Goal: Task Accomplishment & Management: Manage account settings

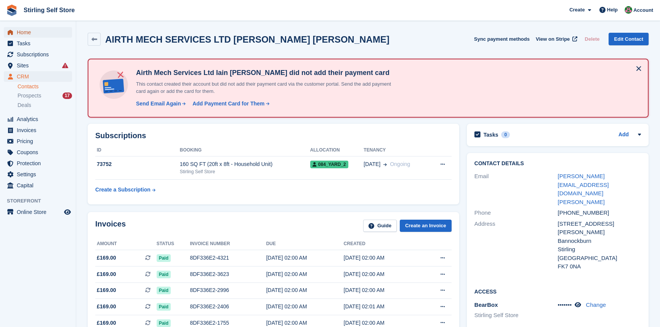
drag, startPoint x: 21, startPoint y: 32, endPoint x: 35, endPoint y: 35, distance: 14.1
click at [22, 32] on span "Home" at bounding box center [40, 32] width 46 height 11
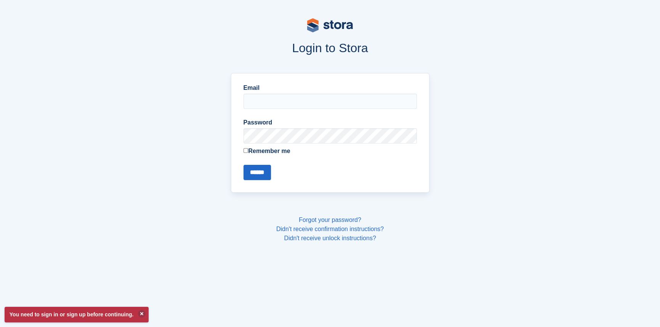
type input "**********"
click at [253, 170] on input "******" at bounding box center [256, 172] width 27 height 15
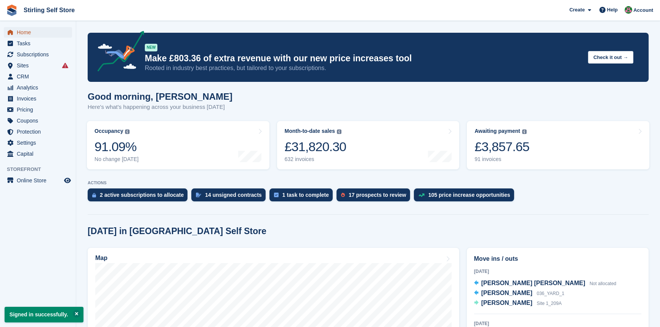
click at [35, 32] on span "Home" at bounding box center [40, 32] width 46 height 11
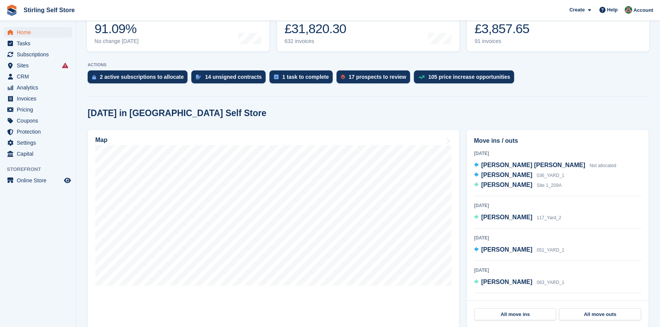
scroll to position [138, 0]
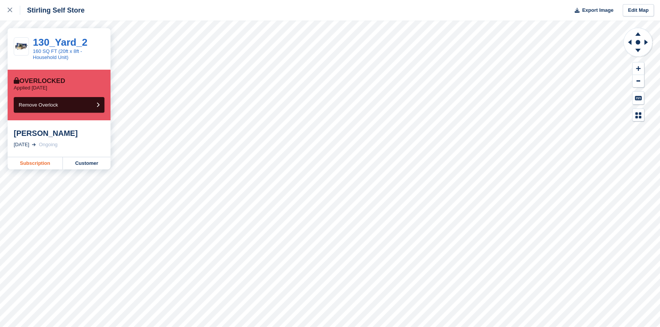
click at [29, 163] on link "Subscription" at bounding box center [35, 163] width 55 height 12
click at [38, 166] on link "Subscription" at bounding box center [35, 163] width 55 height 12
click at [34, 163] on link "Subscription" at bounding box center [35, 163] width 55 height 12
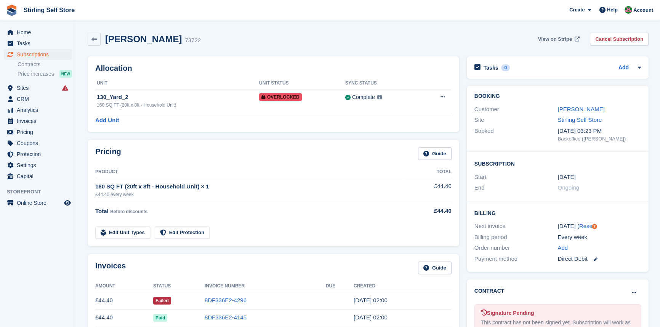
click at [550, 38] on span "View on Stripe" at bounding box center [555, 39] width 34 height 8
click at [552, 38] on span "View on Stripe" at bounding box center [555, 39] width 34 height 8
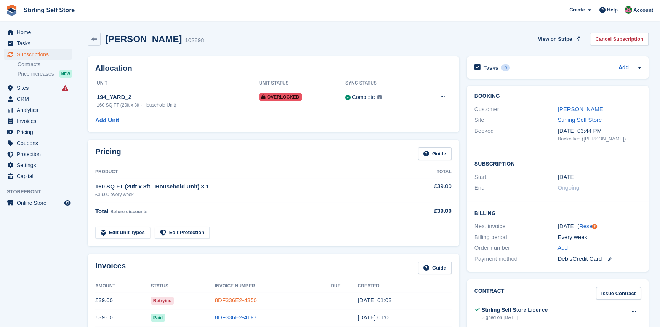
drag, startPoint x: 227, startPoint y: 299, endPoint x: 235, endPoint y: 298, distance: 8.5
click at [227, 299] on link "8DF336E2-4350" at bounding box center [236, 300] width 42 height 6
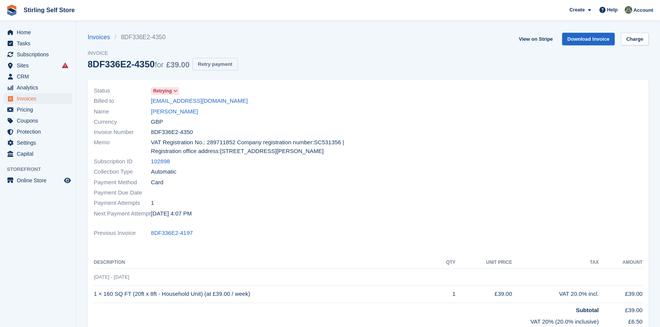
click at [222, 63] on button "Retry payment" at bounding box center [214, 64] width 45 height 13
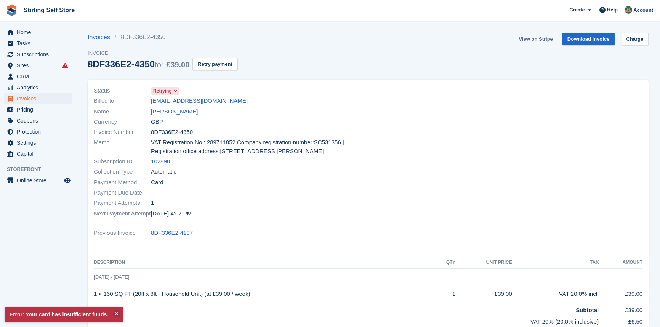
click at [531, 37] on link "View on Stripe" at bounding box center [535, 39] width 40 height 13
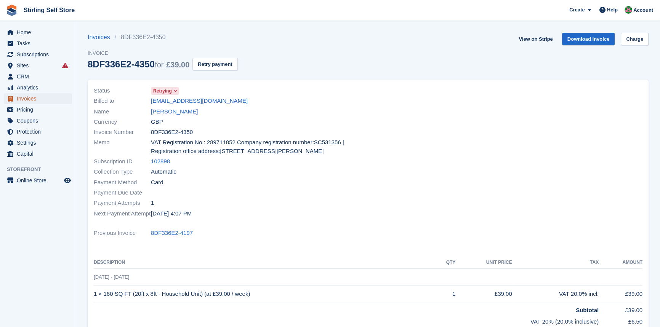
click at [42, 98] on span "Invoices" at bounding box center [40, 98] width 46 height 11
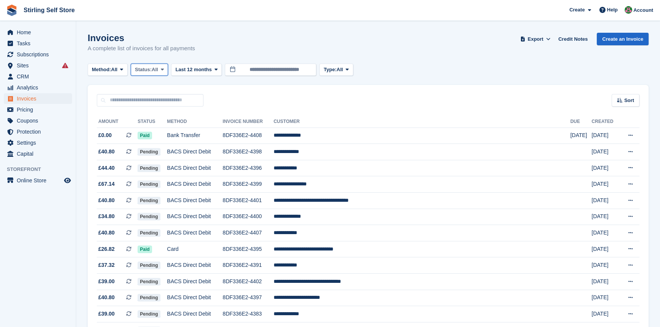
click at [165, 69] on span at bounding box center [162, 70] width 6 height 6
click at [164, 129] on link "Open" at bounding box center [167, 129] width 66 height 14
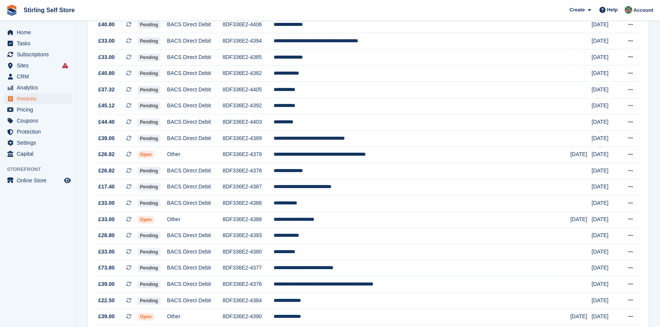
scroll to position [277, 0]
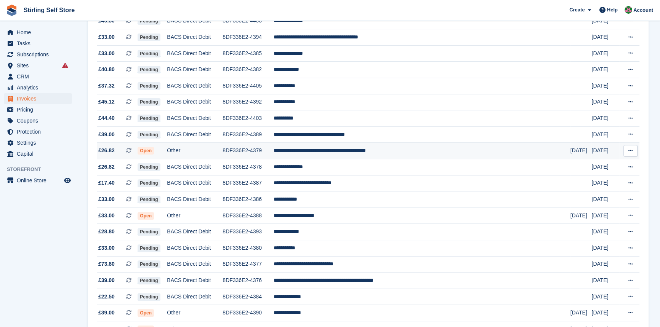
click at [366, 156] on td "**********" at bounding box center [422, 151] width 297 height 16
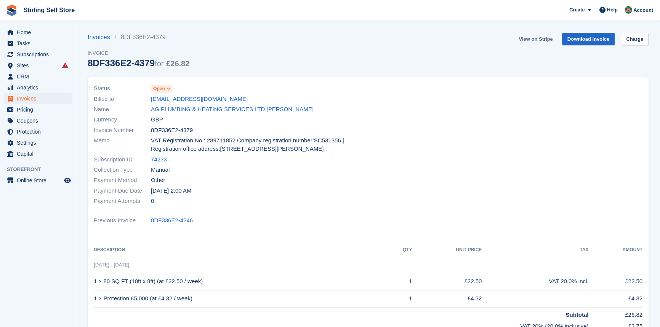
click at [537, 38] on link "View on Stripe" at bounding box center [535, 39] width 40 height 13
click at [36, 98] on span "Invoices" at bounding box center [40, 98] width 46 height 11
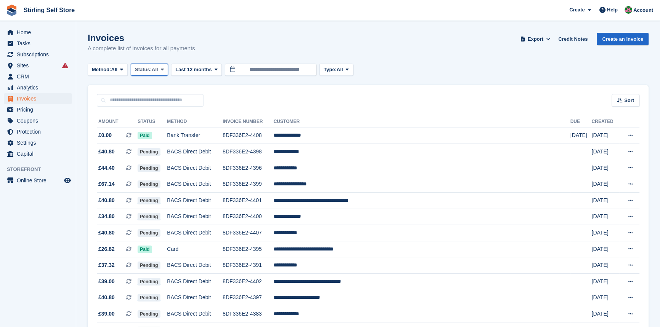
click at [165, 69] on span at bounding box center [162, 70] width 6 height 6
click at [163, 127] on link "Open" at bounding box center [167, 129] width 66 height 14
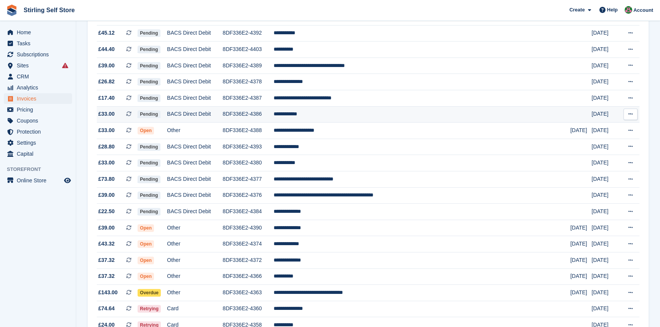
scroll to position [346, 0]
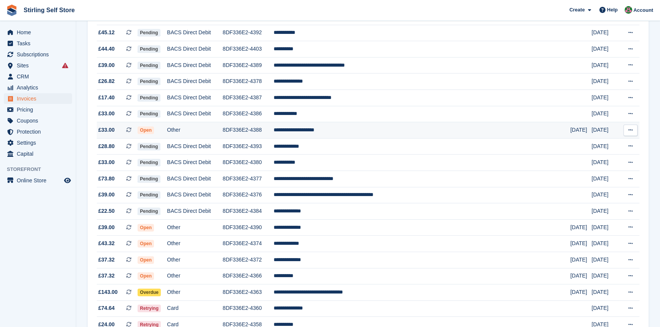
click at [346, 136] on td "**********" at bounding box center [422, 130] width 297 height 16
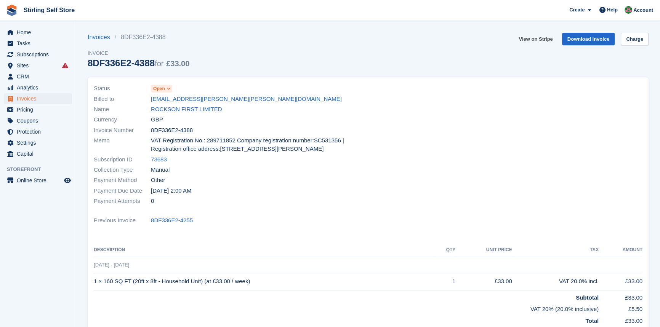
click at [543, 36] on link "View on Stripe" at bounding box center [535, 39] width 40 height 13
click at [33, 101] on span "Invoices" at bounding box center [40, 98] width 46 height 11
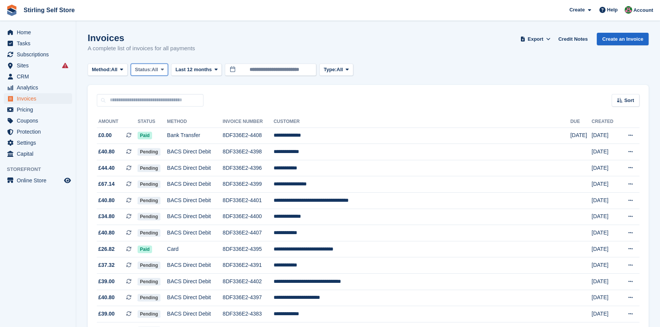
click at [168, 67] on button "Status: All" at bounding box center [149, 70] width 37 height 13
click at [161, 132] on link "Open" at bounding box center [167, 129] width 66 height 14
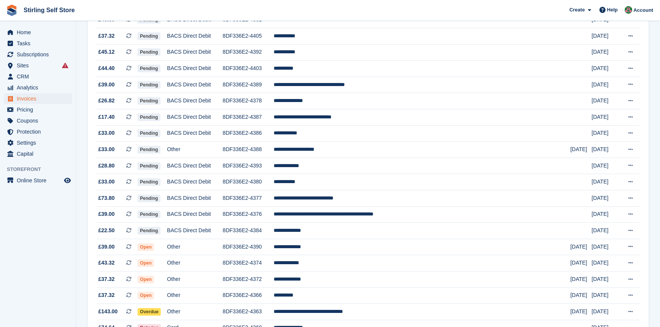
scroll to position [415, 0]
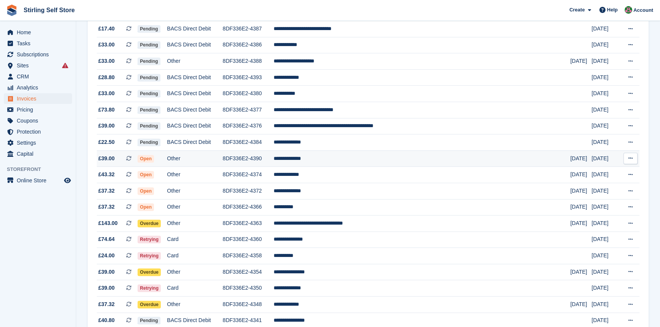
click at [338, 167] on td "**********" at bounding box center [422, 158] width 297 height 16
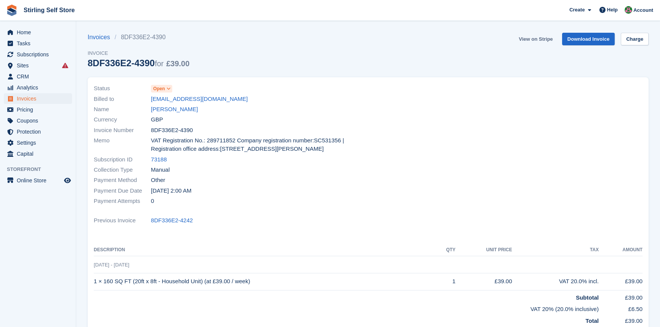
click at [540, 36] on link "View on Stripe" at bounding box center [535, 39] width 40 height 13
click at [42, 98] on span "Invoices" at bounding box center [40, 98] width 46 height 11
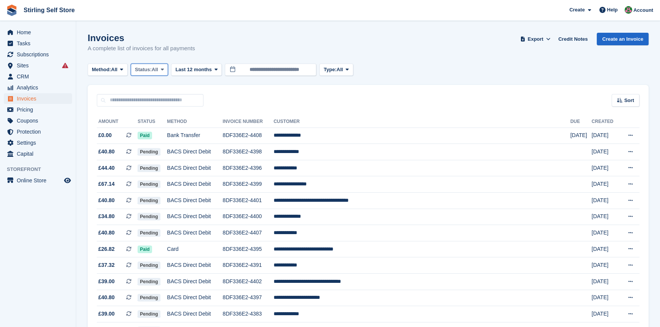
click at [164, 69] on icon at bounding box center [162, 69] width 3 height 5
click at [169, 129] on link "Open" at bounding box center [167, 129] width 66 height 14
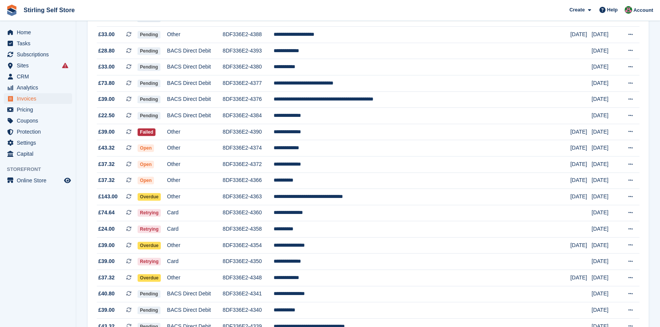
scroll to position [450, 0]
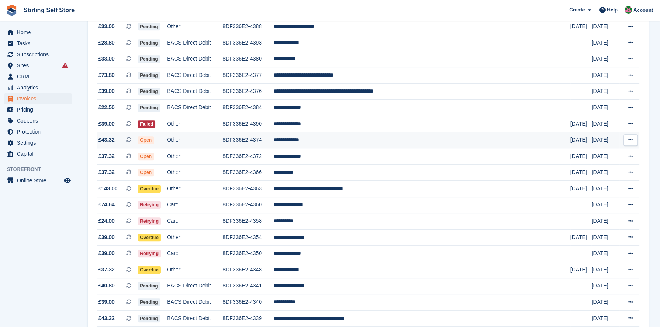
click at [336, 147] on td "**********" at bounding box center [422, 140] width 297 height 16
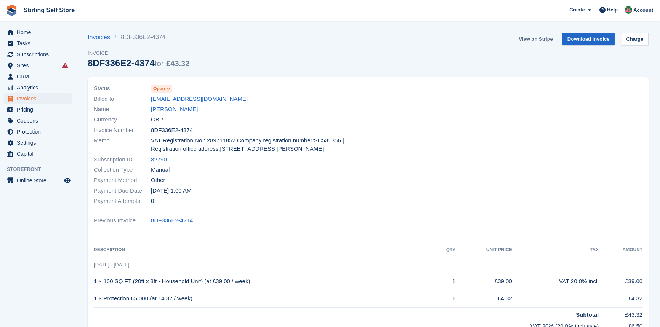
click at [531, 37] on link "View on Stripe" at bounding box center [535, 39] width 40 height 13
drag, startPoint x: 0, startPoint y: 0, endPoint x: 40, endPoint y: 101, distance: 108.1
click at [40, 101] on span "Invoices" at bounding box center [40, 98] width 46 height 11
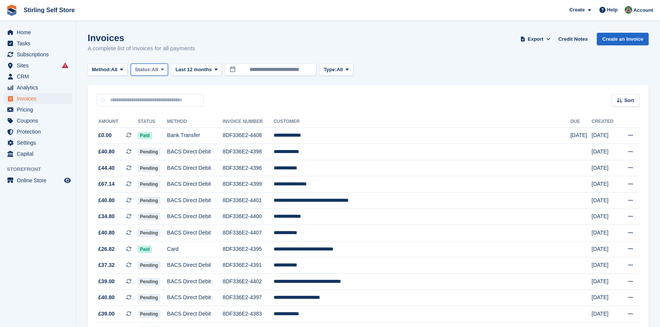
drag, startPoint x: 167, startPoint y: 70, endPoint x: 160, endPoint y: 72, distance: 7.5
click at [165, 70] on span at bounding box center [162, 70] width 6 height 6
click at [161, 129] on link "Open" at bounding box center [167, 129] width 66 height 14
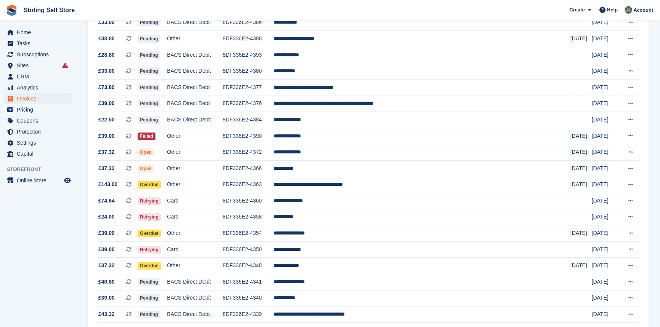
scroll to position [450, 0]
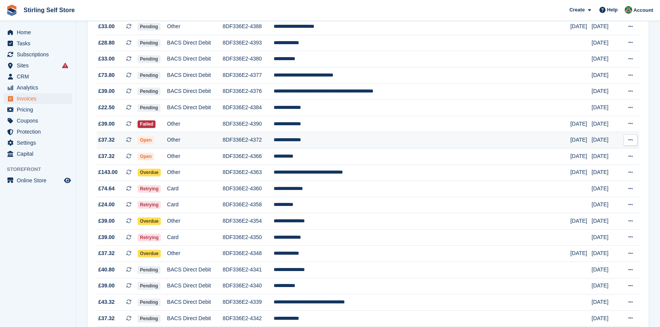
click at [342, 147] on td "**********" at bounding box center [422, 140] width 297 height 16
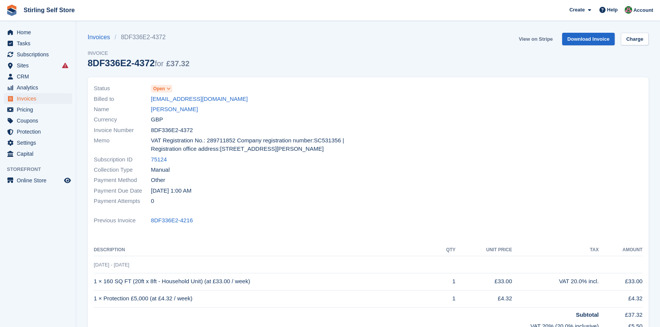
click at [524, 38] on link "View on Stripe" at bounding box center [535, 39] width 40 height 13
drag, startPoint x: 0, startPoint y: 0, endPoint x: 38, endPoint y: 100, distance: 106.8
click at [38, 100] on span "Invoices" at bounding box center [40, 98] width 46 height 11
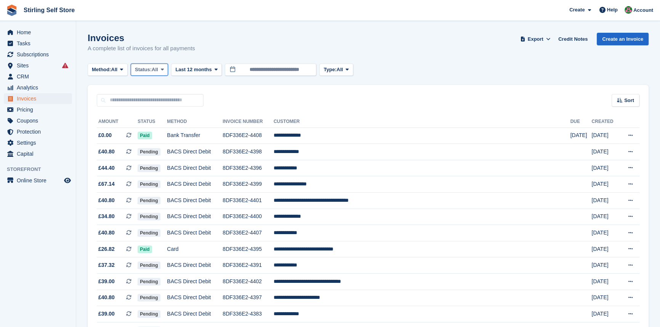
click at [158, 69] on span "All" at bounding box center [155, 70] width 6 height 8
click at [156, 133] on link "Open" at bounding box center [167, 129] width 66 height 14
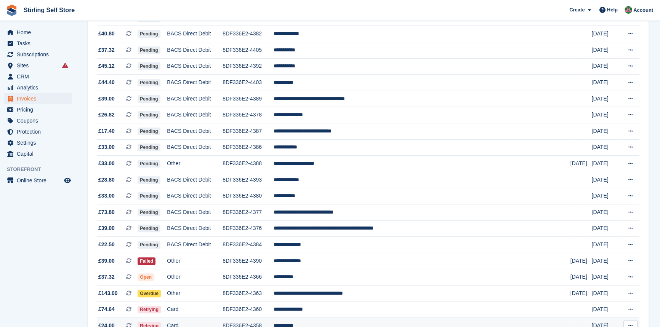
scroll to position [381, 0]
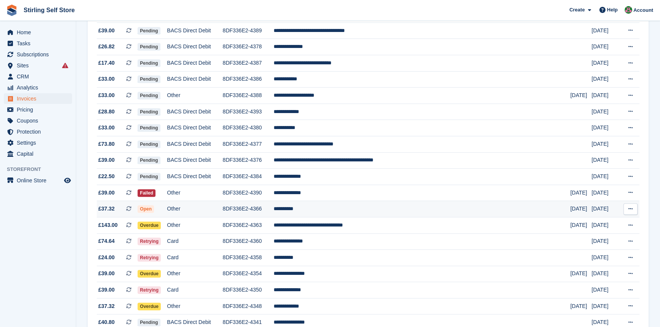
click at [330, 214] on td "**********" at bounding box center [422, 209] width 297 height 16
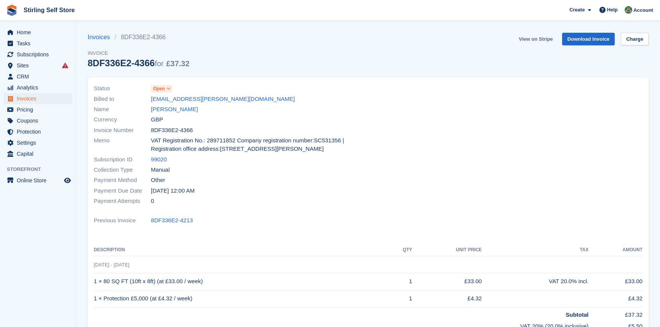
click at [527, 40] on link "View on Stripe" at bounding box center [535, 39] width 40 height 13
click at [170, 109] on link "[PERSON_NAME]" at bounding box center [174, 109] width 47 height 9
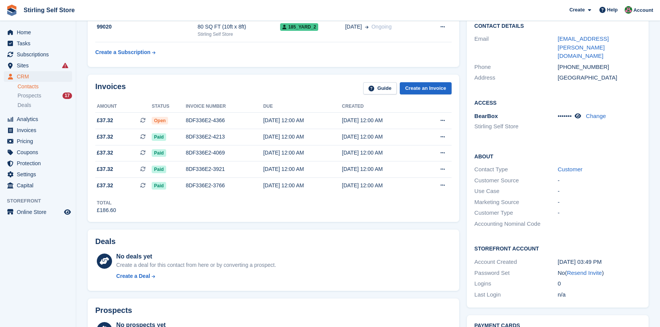
scroll to position [138, 0]
click at [38, 131] on span "Invoices" at bounding box center [40, 130] width 46 height 11
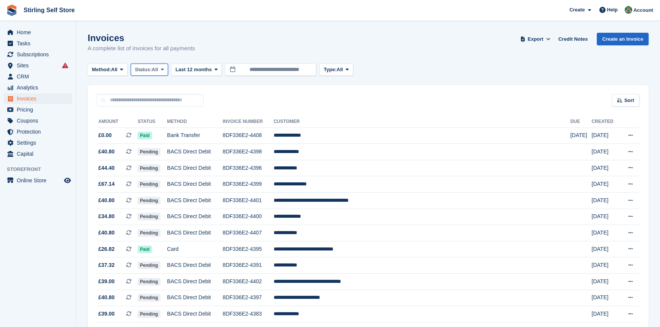
click at [164, 69] on icon at bounding box center [162, 69] width 3 height 5
click at [163, 130] on link "Open" at bounding box center [167, 129] width 66 height 14
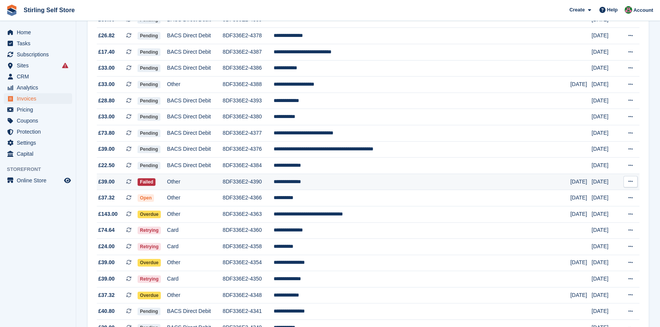
scroll to position [485, 0]
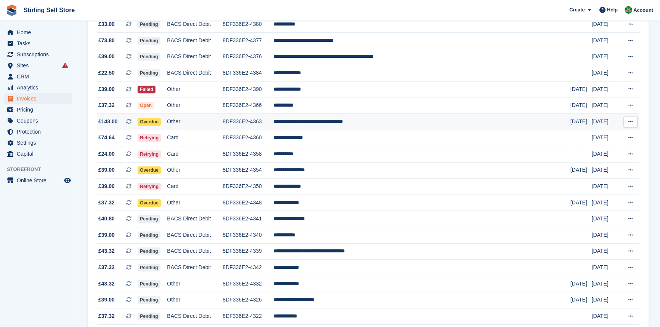
click at [354, 130] on td "**********" at bounding box center [422, 122] width 297 height 16
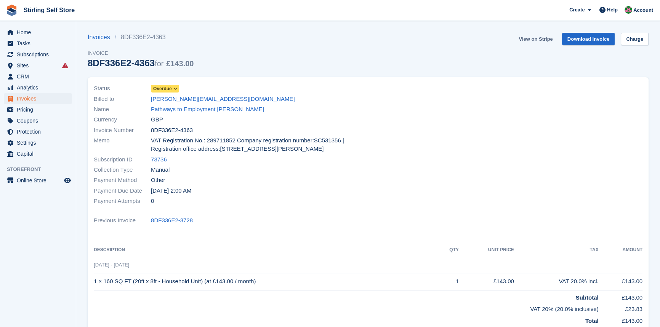
click at [524, 38] on link "View on Stripe" at bounding box center [535, 39] width 40 height 13
click at [40, 99] on span "Invoices" at bounding box center [40, 98] width 46 height 11
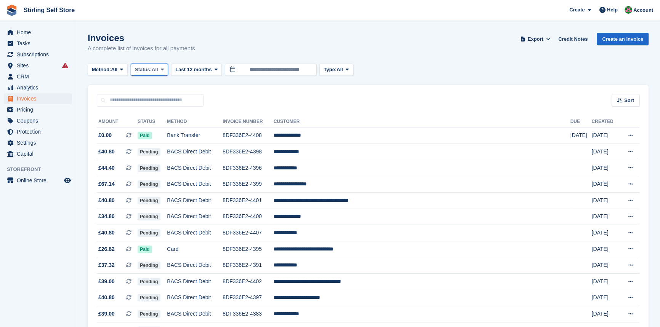
click at [165, 67] on span at bounding box center [162, 70] width 6 height 6
click at [163, 131] on link "Open" at bounding box center [167, 129] width 66 height 14
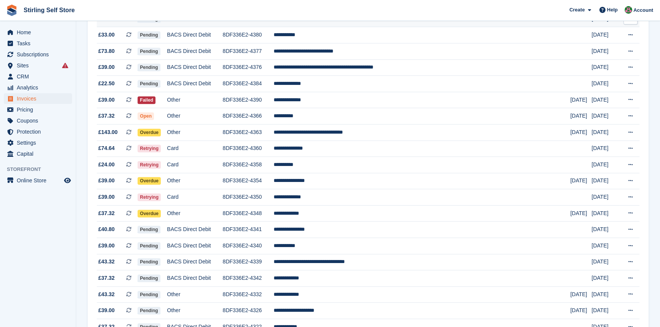
scroll to position [485, 0]
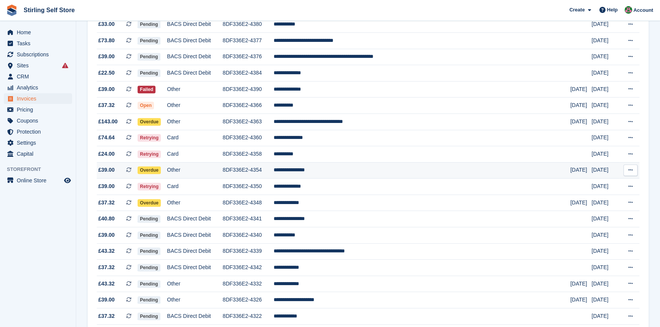
click at [340, 178] on td "**********" at bounding box center [422, 170] width 297 height 16
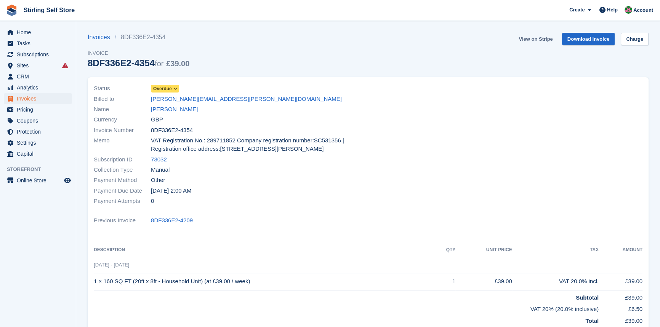
click at [533, 38] on link "View on Stripe" at bounding box center [535, 39] width 40 height 13
click at [40, 101] on span "Invoices" at bounding box center [40, 98] width 46 height 11
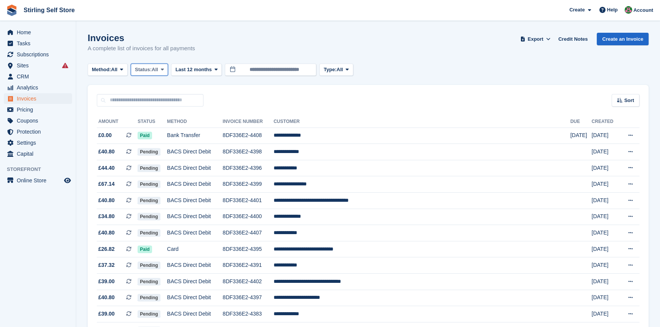
click at [168, 68] on button "Status: All" at bounding box center [149, 70] width 37 height 13
click at [162, 136] on link "Void" at bounding box center [167, 143] width 66 height 14
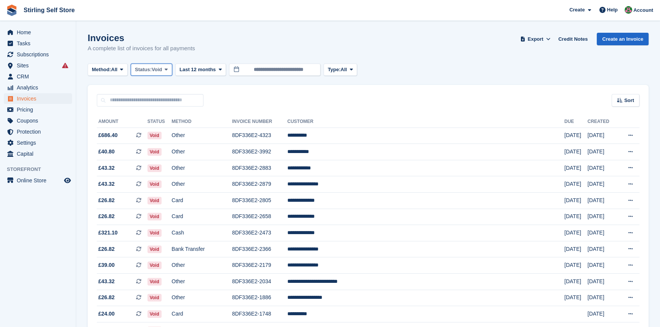
click at [162, 67] on span "Void" at bounding box center [157, 70] width 10 height 8
click at [162, 129] on link "Open" at bounding box center [167, 129] width 66 height 14
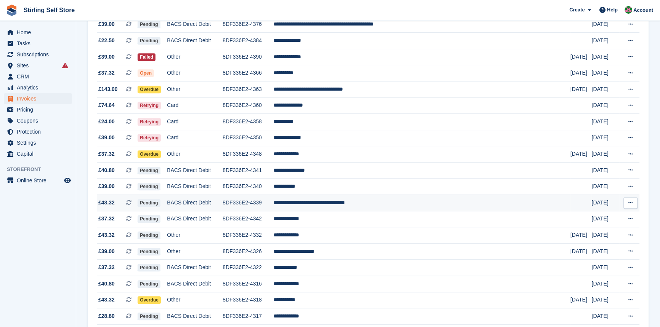
scroll to position [519, 0]
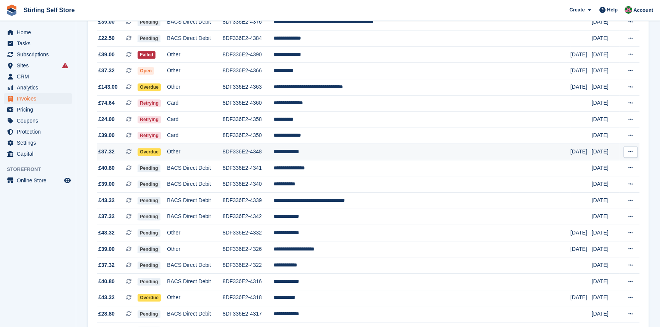
click at [338, 160] on td "**********" at bounding box center [422, 152] width 297 height 16
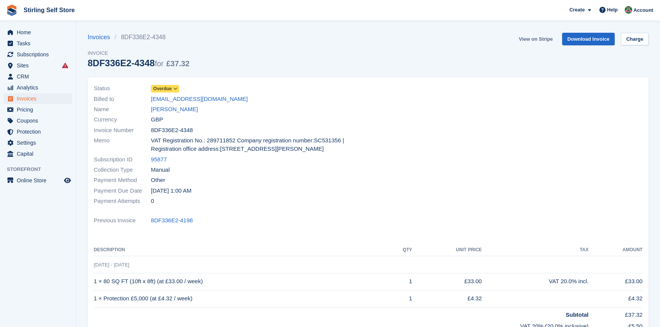
click at [541, 37] on link "View on Stripe" at bounding box center [535, 39] width 40 height 13
click at [27, 99] on span "Invoices" at bounding box center [40, 98] width 46 height 11
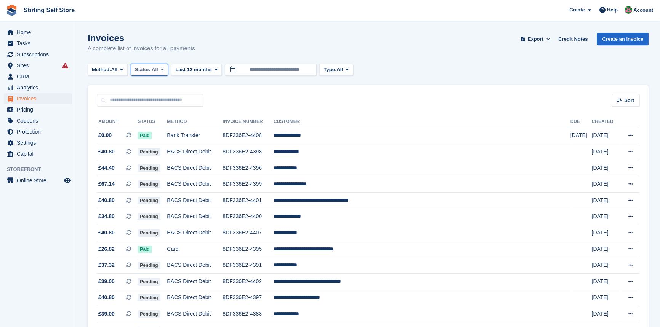
click at [164, 69] on icon at bounding box center [162, 69] width 3 height 5
click at [168, 132] on link "Open" at bounding box center [167, 129] width 66 height 14
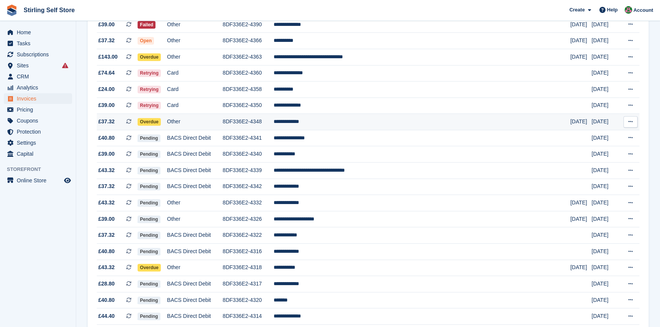
scroll to position [623, 0]
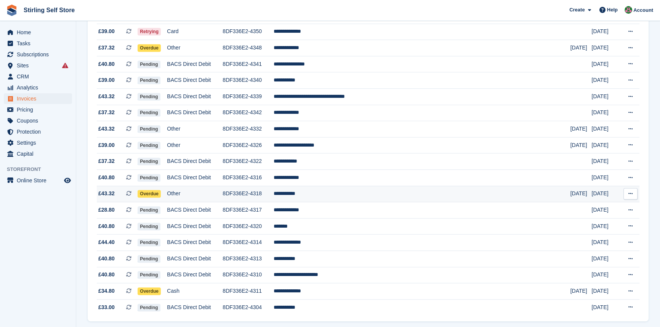
click at [334, 202] on td "**********" at bounding box center [422, 194] width 297 height 16
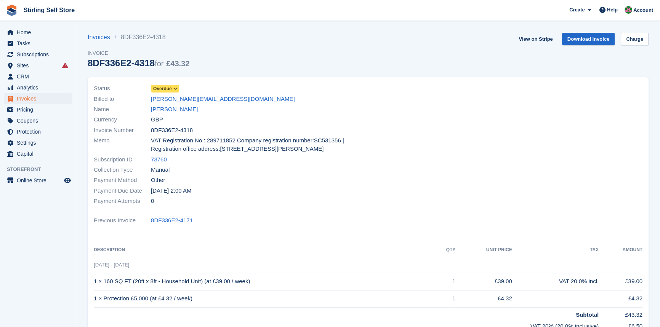
click at [175, 88] on icon at bounding box center [175, 88] width 4 height 5
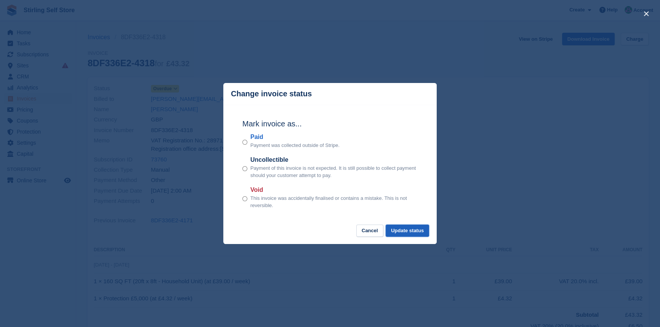
click at [413, 230] on button "Update status" at bounding box center [407, 231] width 43 height 13
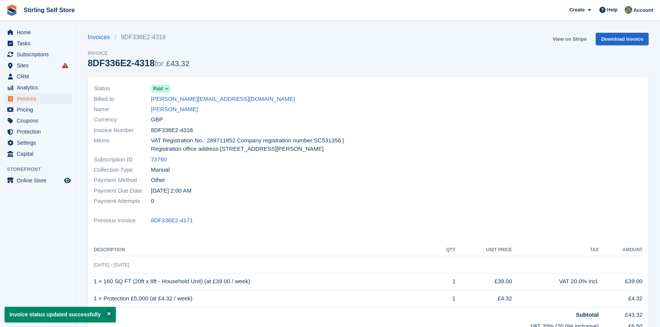
click at [561, 39] on link "View on Stripe" at bounding box center [569, 39] width 40 height 13
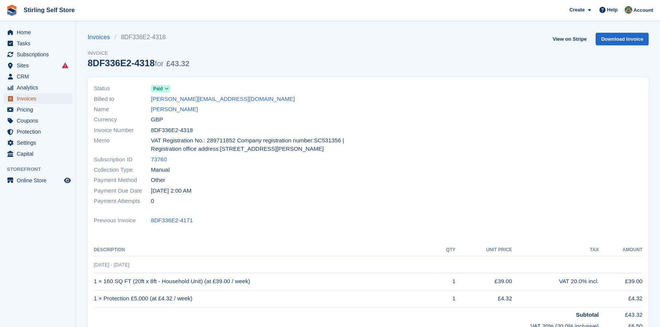
drag, startPoint x: 0, startPoint y: 0, endPoint x: 38, endPoint y: 100, distance: 107.2
click at [37, 101] on span "Invoices" at bounding box center [40, 98] width 46 height 11
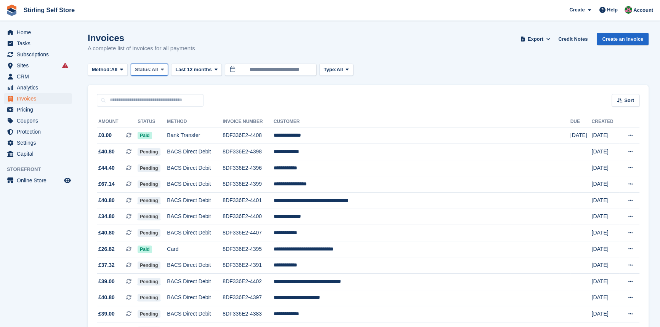
click at [165, 67] on span at bounding box center [162, 70] width 6 height 6
click at [152, 130] on link "Open" at bounding box center [167, 129] width 66 height 14
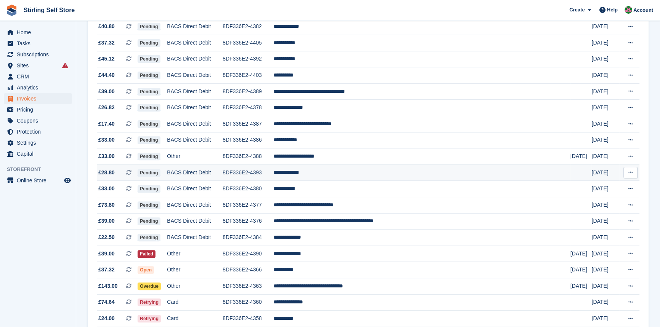
scroll to position [381, 0]
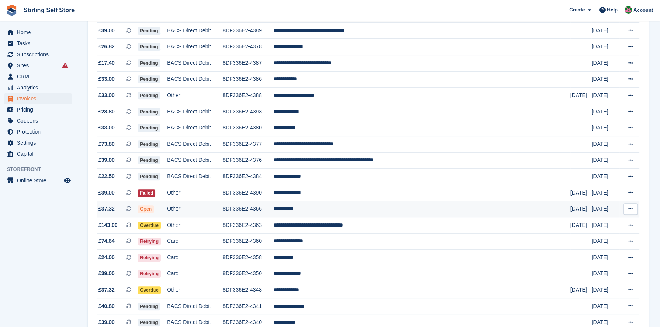
click at [343, 217] on td "**********" at bounding box center [422, 209] width 297 height 16
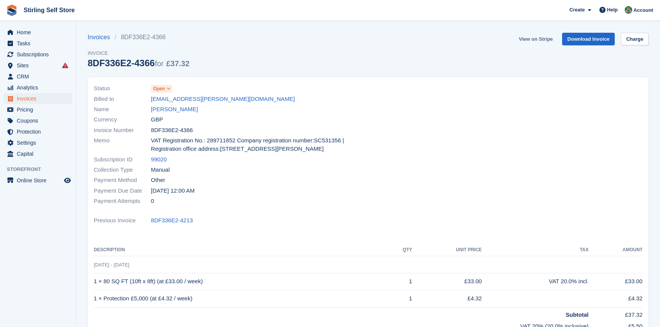
click at [537, 38] on link "View on Stripe" at bounding box center [535, 39] width 40 height 13
click at [35, 101] on span "Invoices" at bounding box center [40, 98] width 46 height 11
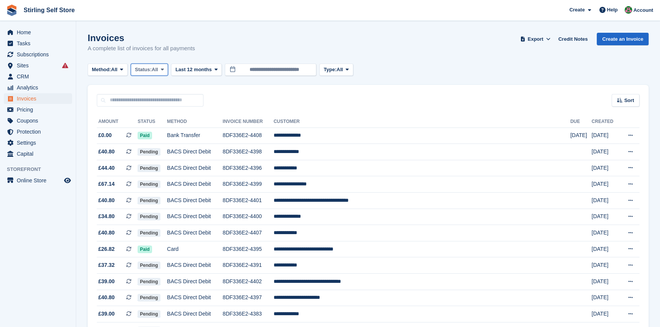
click at [164, 71] on icon at bounding box center [162, 69] width 3 height 5
click at [159, 131] on link "Open" at bounding box center [167, 129] width 66 height 14
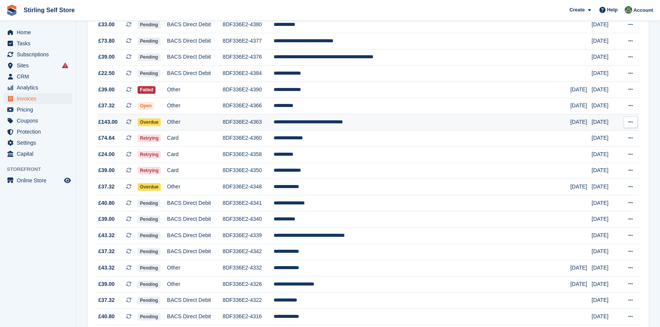
scroll to position [485, 0]
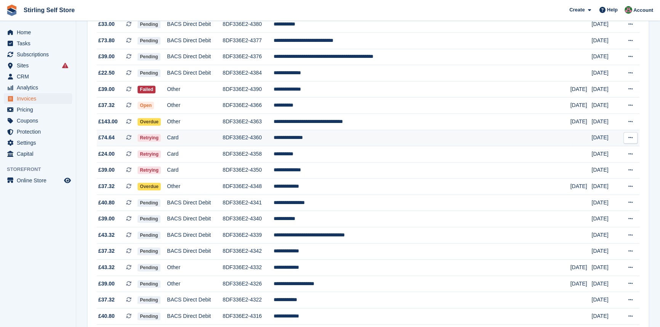
click at [342, 145] on td "**********" at bounding box center [422, 138] width 297 height 16
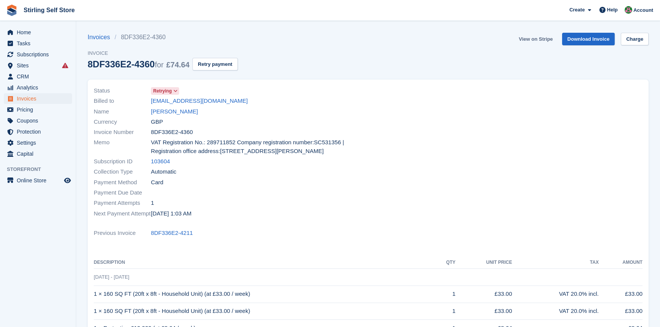
click at [526, 38] on link "View on Stripe" at bounding box center [535, 39] width 40 height 13
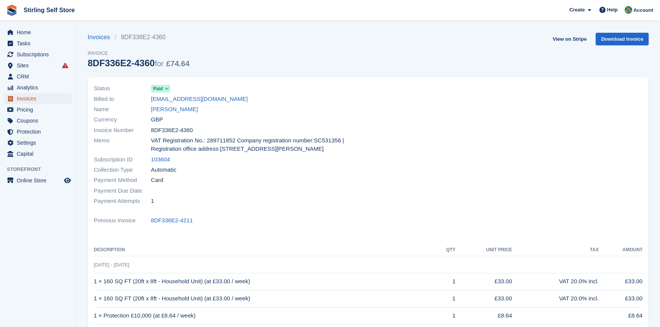
click at [45, 99] on span "Invoices" at bounding box center [40, 98] width 46 height 11
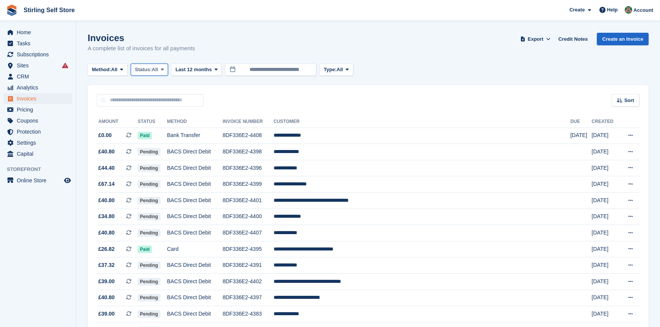
click at [165, 66] on button "Status: All" at bounding box center [149, 70] width 37 height 13
click at [162, 128] on link "Open" at bounding box center [167, 129] width 66 height 14
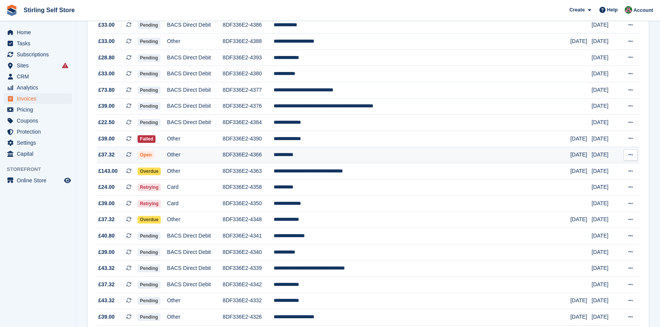
scroll to position [450, 0]
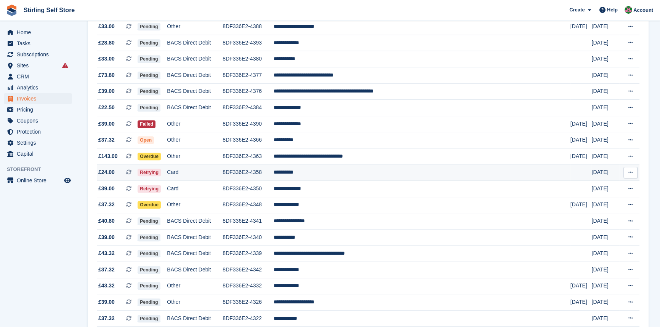
click at [336, 177] on td "**********" at bounding box center [422, 173] width 297 height 16
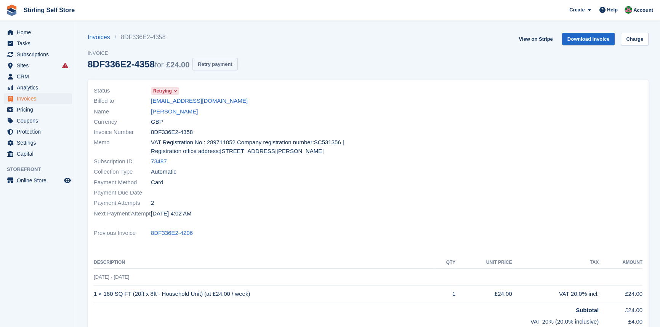
click at [219, 64] on button "Retry payment" at bounding box center [214, 64] width 45 height 13
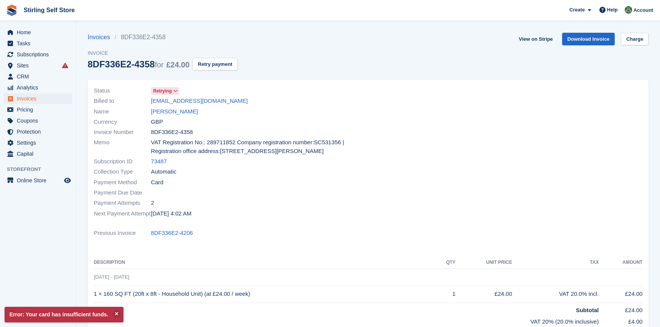
click at [166, 112] on link "[PERSON_NAME]" at bounding box center [174, 111] width 47 height 9
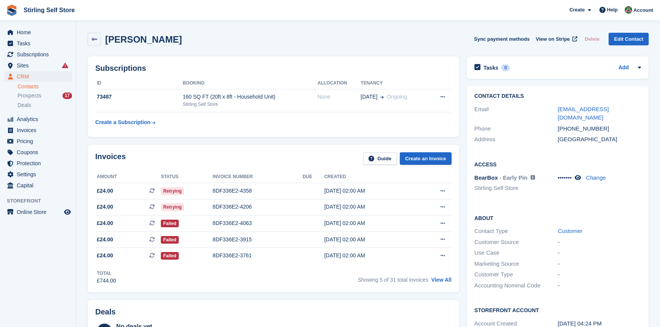
drag, startPoint x: 446, startPoint y: 282, endPoint x: 436, endPoint y: 276, distance: 11.4
click at [445, 280] on link "View All" at bounding box center [441, 280] width 20 height 6
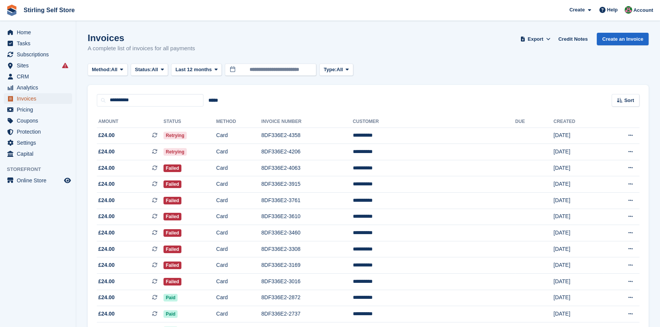
click at [35, 97] on span "Invoices" at bounding box center [40, 98] width 46 height 11
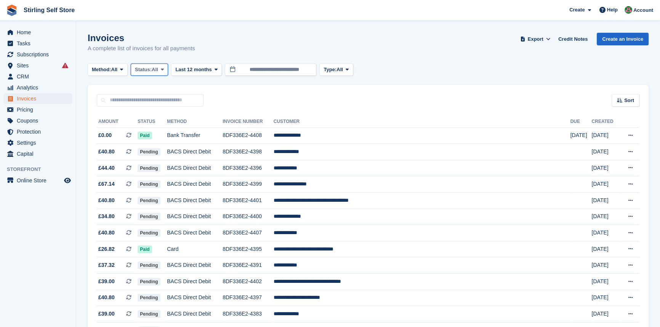
drag, startPoint x: 163, startPoint y: 68, endPoint x: 156, endPoint y: 94, distance: 27.2
click at [163, 68] on icon at bounding box center [162, 69] width 3 height 5
click at [154, 126] on link "Open" at bounding box center [167, 129] width 66 height 14
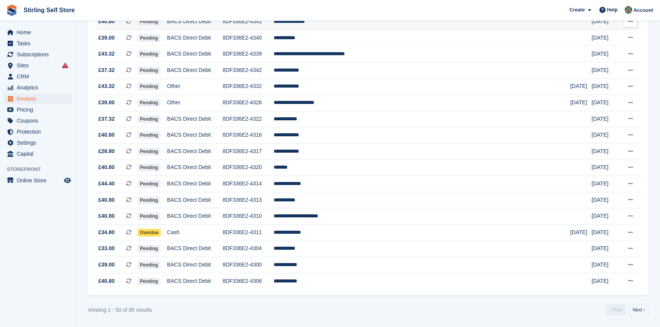
scroll to position [661, 0]
click at [644, 308] on link "Next ›" at bounding box center [639, 309] width 20 height 11
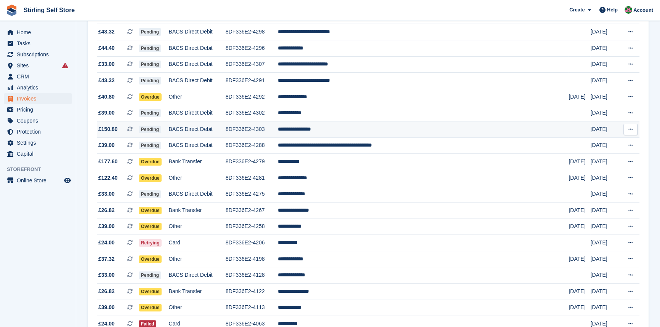
scroll to position [137, 0]
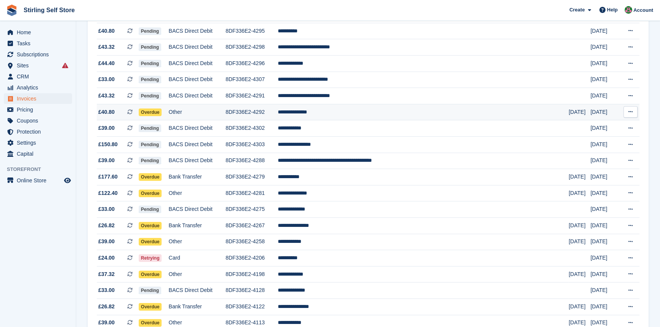
click at [347, 112] on td "**********" at bounding box center [423, 112] width 291 height 16
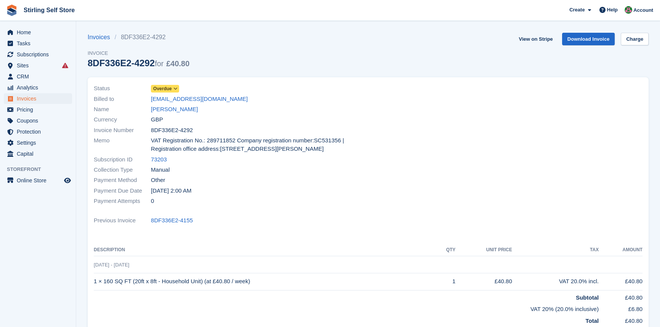
click at [176, 87] on icon at bounding box center [175, 88] width 4 height 5
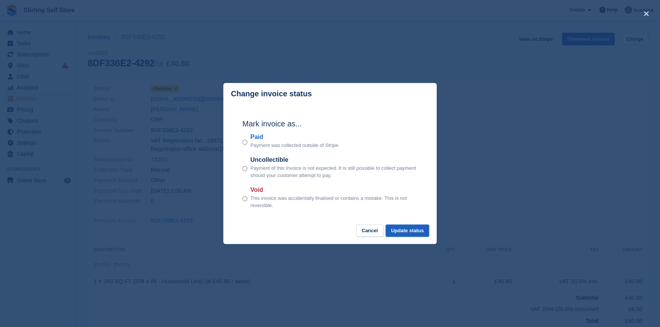
click at [409, 229] on button "Update status" at bounding box center [407, 231] width 43 height 13
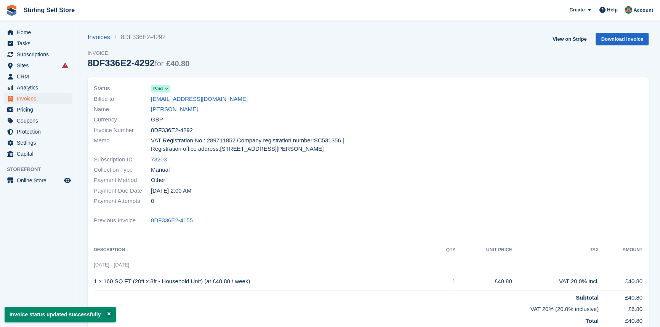
click at [182, 110] on link "[PERSON_NAME]" at bounding box center [174, 109] width 47 height 9
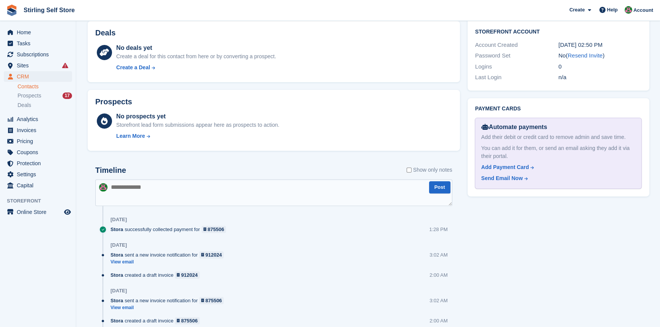
scroll to position [306, 0]
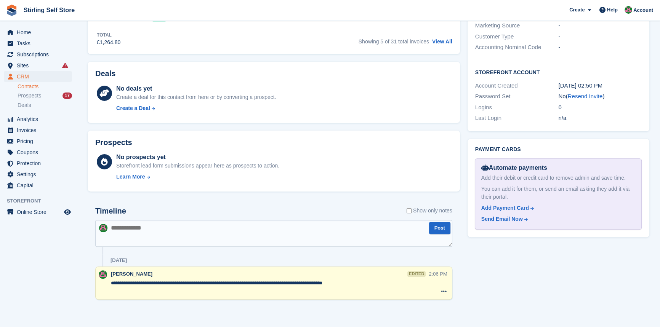
drag, startPoint x: 379, startPoint y: 284, endPoint x: 390, endPoint y: 285, distance: 10.7
click at [380, 284] on textarea "**********" at bounding box center [270, 287] width 318 height 15
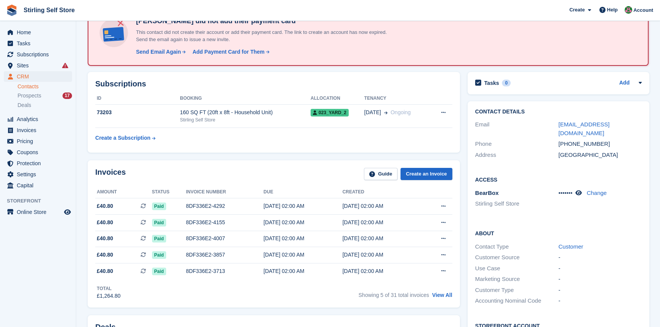
scroll to position [0, 0]
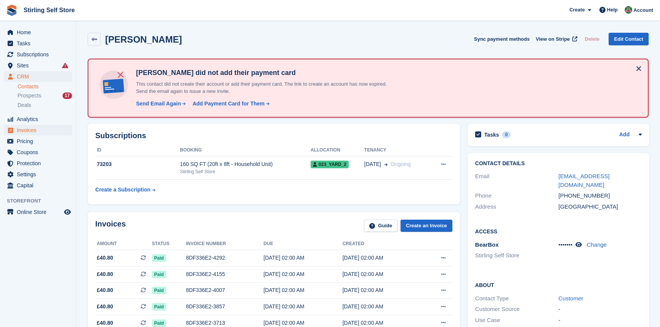
type textarea "**********"
click at [35, 130] on span "Invoices" at bounding box center [40, 130] width 46 height 11
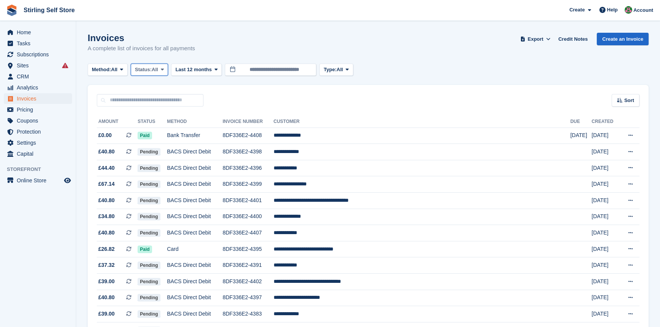
click at [165, 68] on span at bounding box center [162, 70] width 6 height 6
click at [162, 129] on link "Open" at bounding box center [167, 129] width 66 height 14
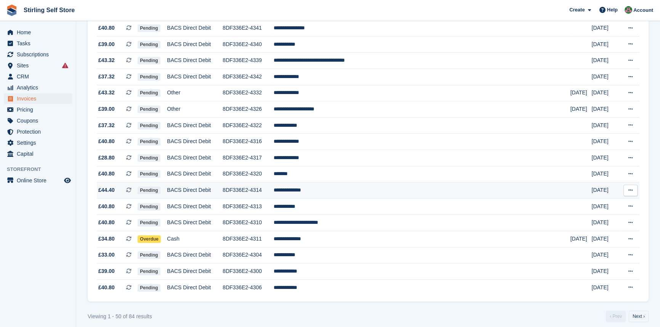
scroll to position [661, 0]
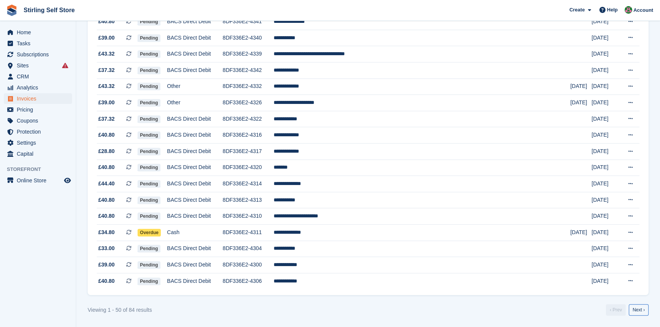
click at [640, 309] on link "Next ›" at bounding box center [639, 309] width 20 height 11
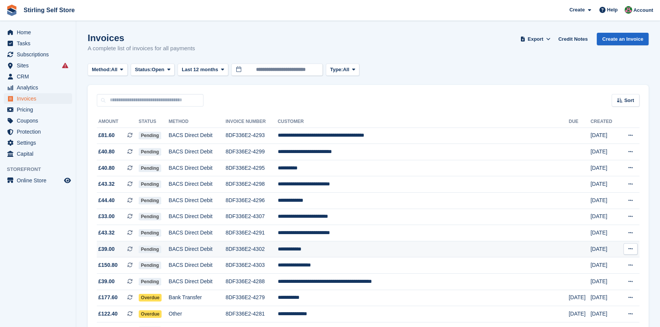
scroll to position [173, 0]
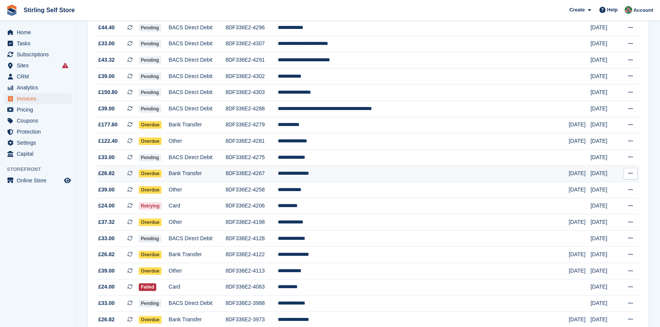
click at [346, 177] on td "**********" at bounding box center [423, 174] width 291 height 16
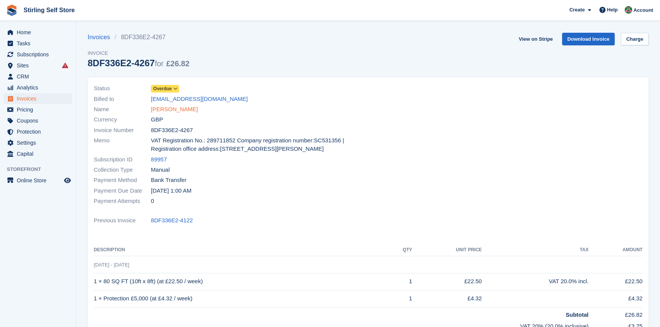
click at [173, 110] on link "[PERSON_NAME]" at bounding box center [174, 109] width 47 height 9
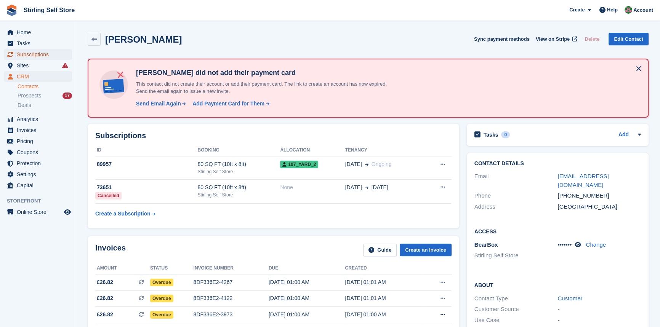
click at [23, 53] on span "Subscriptions" at bounding box center [40, 54] width 46 height 11
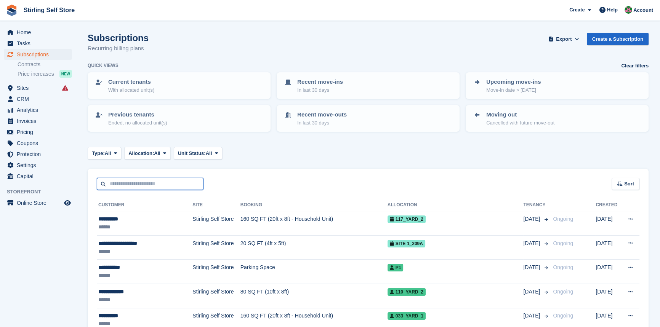
click at [129, 179] on input "text" at bounding box center [150, 184] width 107 height 13
type input "****"
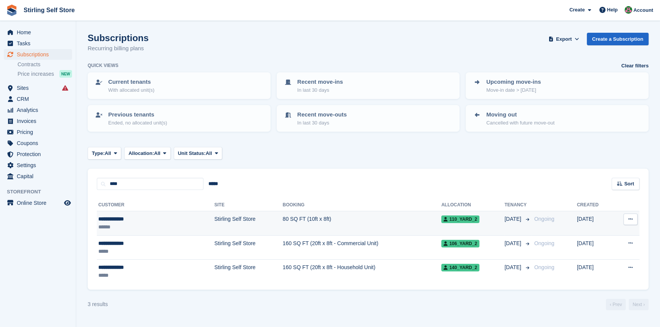
click at [283, 219] on td "80 SQ FT (10ft x 8ft)" at bounding box center [362, 223] width 158 height 24
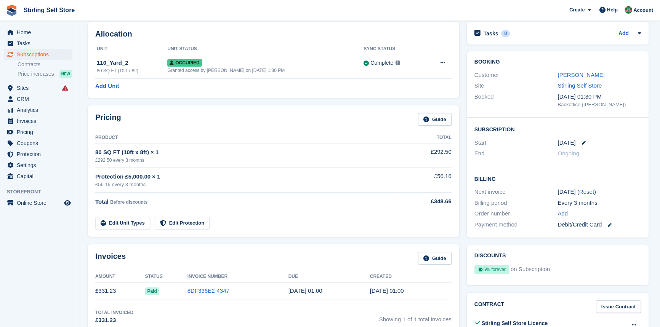
scroll to position [138, 0]
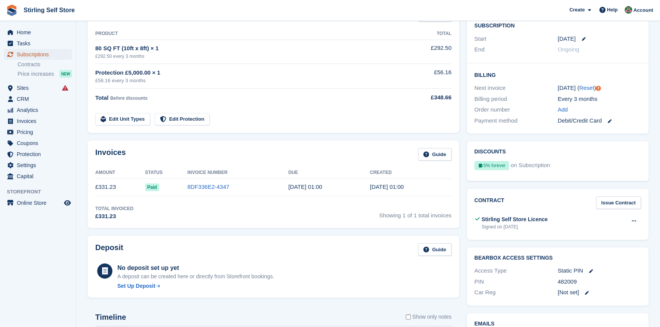
click at [44, 54] on span "Subscriptions" at bounding box center [40, 54] width 46 height 11
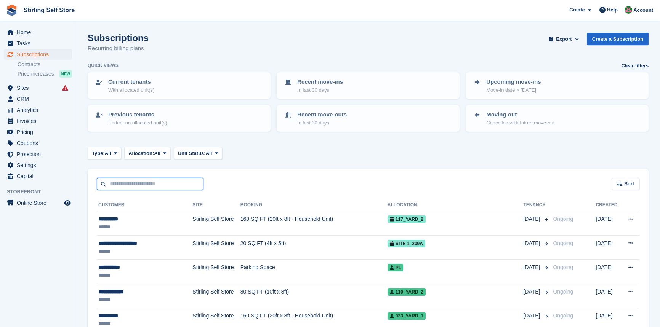
click at [121, 181] on input "text" at bounding box center [150, 184] width 107 height 13
type input "***"
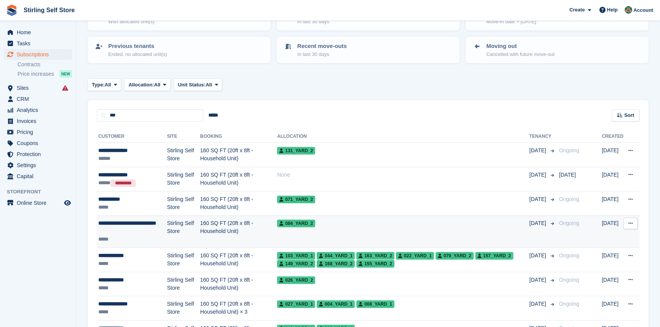
scroll to position [69, 0]
click at [232, 221] on td "160 SQ FT (20ft x 8ft - Household Unit)" at bounding box center [238, 231] width 77 height 32
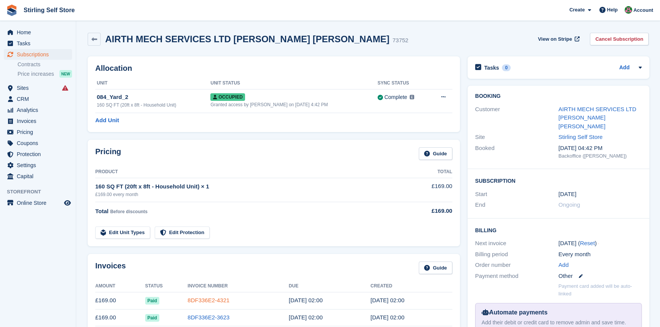
click at [197, 297] on link "8DF336E2-4321" at bounding box center [208, 300] width 42 height 6
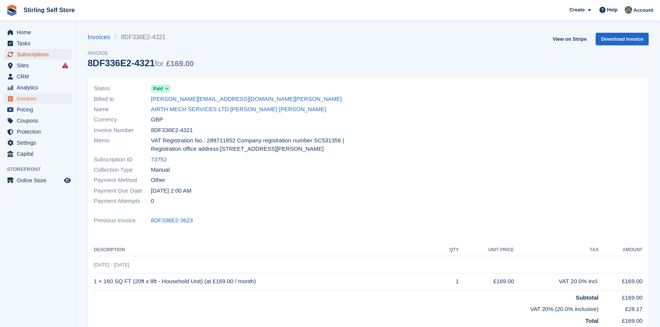
click at [45, 54] on span "Subscriptions" at bounding box center [40, 54] width 46 height 11
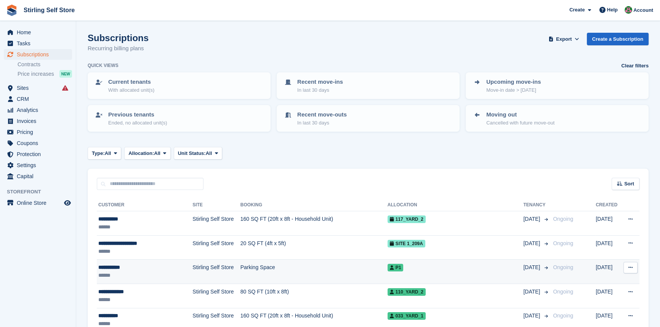
click at [244, 267] on td "Parking Space" at bounding box center [313, 272] width 147 height 24
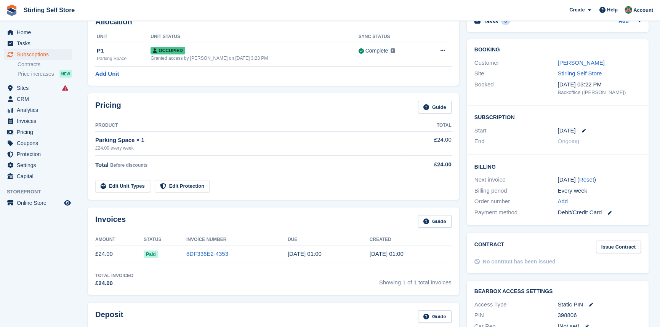
scroll to position [104, 0]
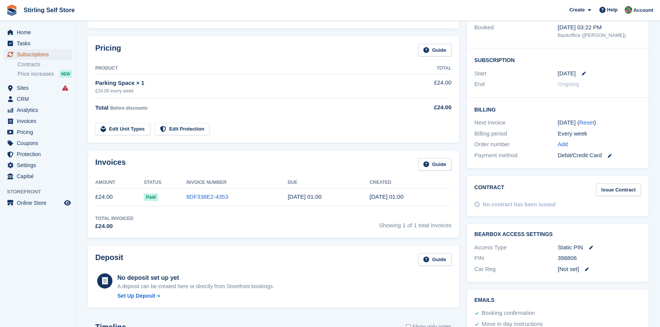
click at [41, 53] on span "Subscriptions" at bounding box center [40, 54] width 46 height 11
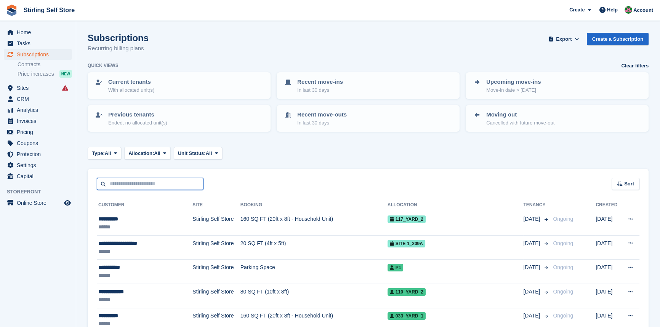
click at [131, 181] on input "text" at bounding box center [150, 184] width 107 height 13
type input "******"
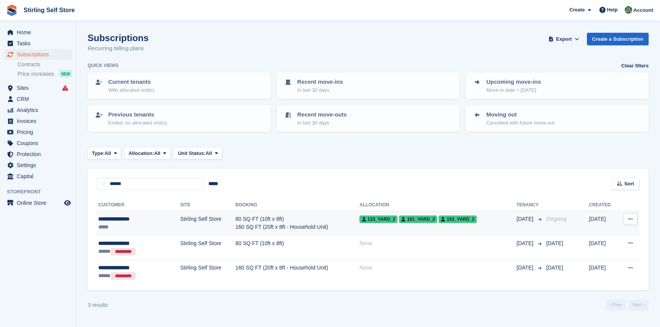
click at [241, 221] on td "80 SQ FT (10ft x 8ft) 160 SQ FT (20ft x 8ft - Household Unit)" at bounding box center [297, 223] width 124 height 24
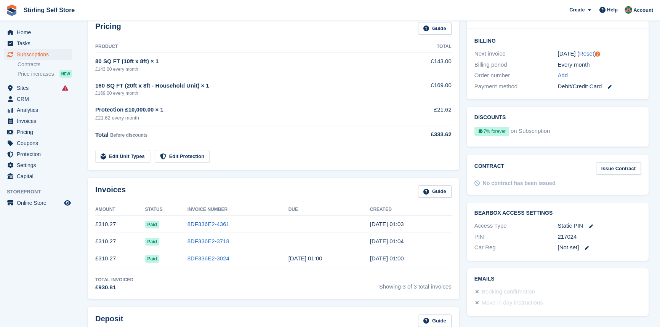
scroll to position [173, 0]
click at [202, 222] on link "8DF336E2-4361" at bounding box center [208, 224] width 42 height 6
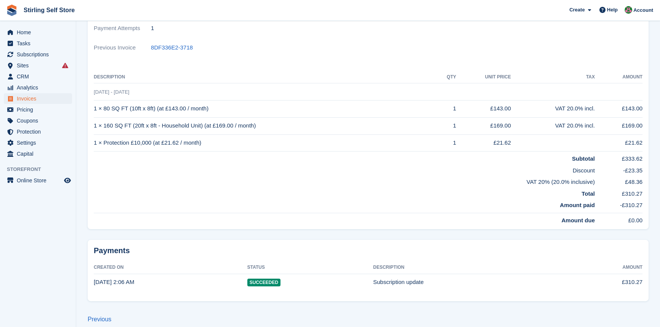
scroll to position [34, 0]
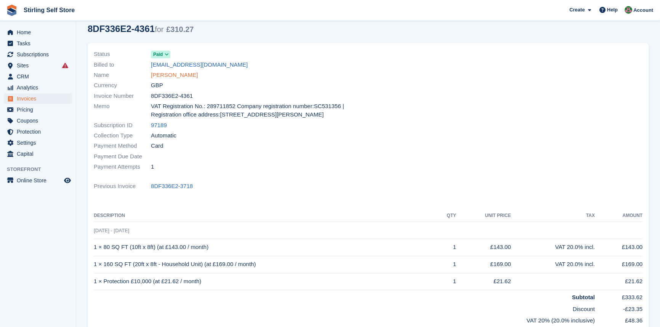
click at [180, 74] on link "[PERSON_NAME]" at bounding box center [174, 75] width 47 height 9
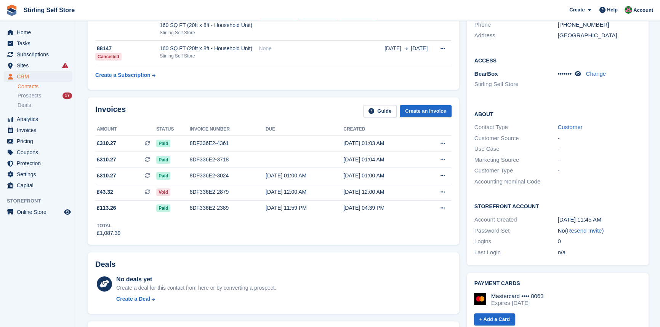
scroll to position [173, 0]
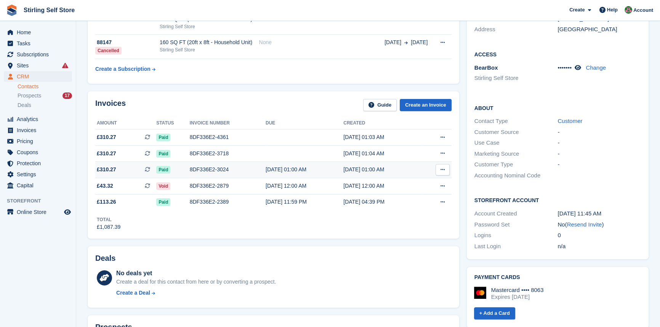
click at [203, 173] on div "8DF336E2-3024" at bounding box center [228, 170] width 76 height 8
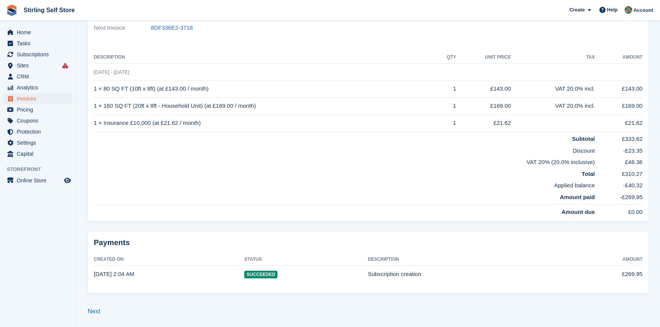
scroll to position [19, 0]
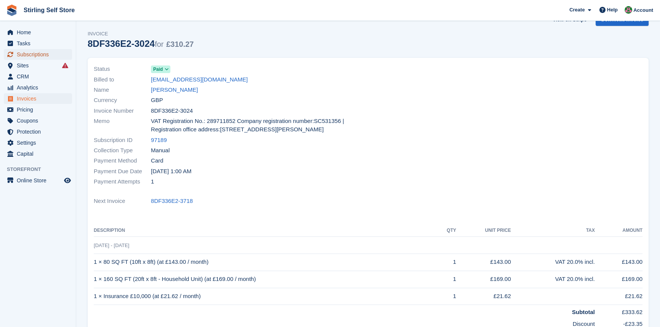
drag, startPoint x: 37, startPoint y: 53, endPoint x: 50, endPoint y: 53, distance: 12.2
click at [38, 53] on span "Subscriptions" at bounding box center [40, 54] width 46 height 11
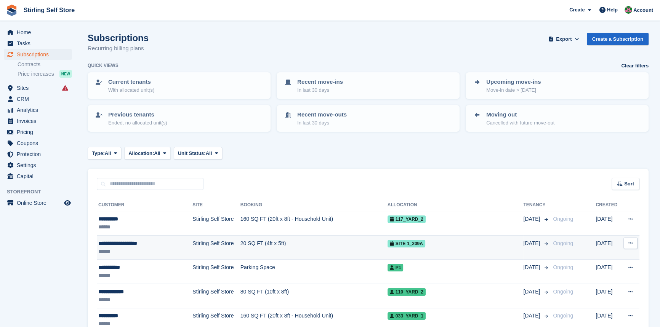
click at [256, 242] on td "20 SQ FT (4ft x 5ft)" at bounding box center [313, 247] width 147 height 24
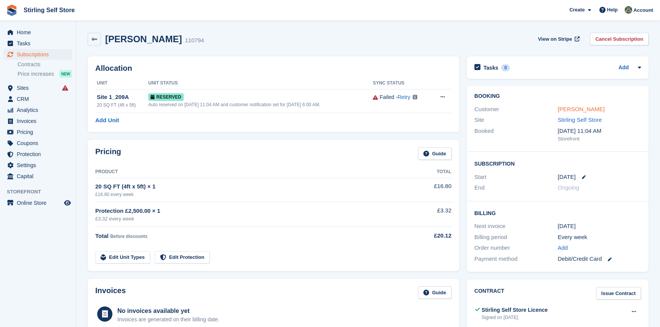
click at [574, 107] on link "[PERSON_NAME]" at bounding box center [580, 109] width 47 height 6
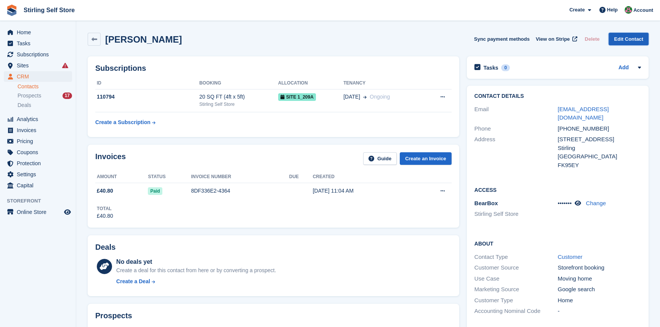
click at [627, 37] on link "Edit Contact" at bounding box center [628, 39] width 40 height 13
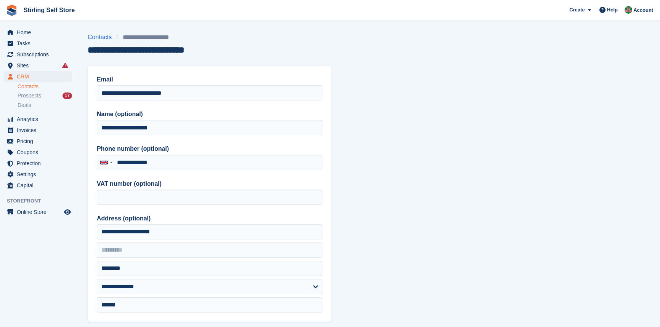
type input "**********"
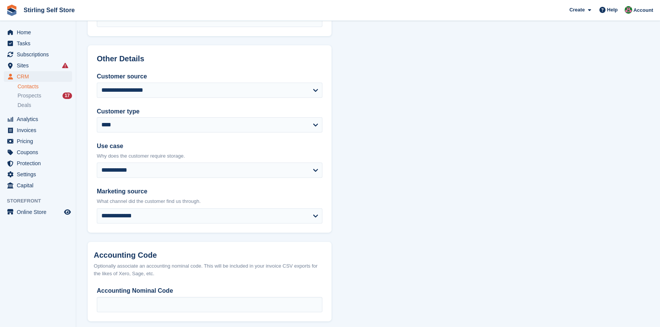
scroll to position [322, 0]
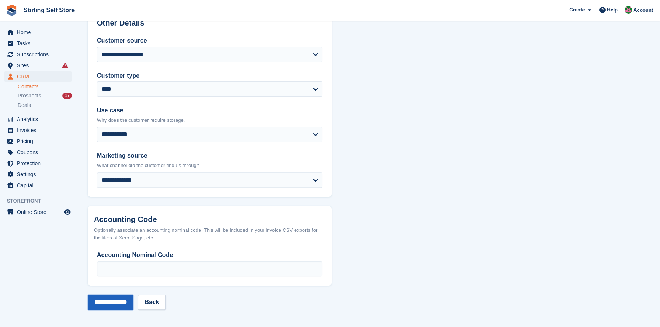
click at [124, 301] on input "**********" at bounding box center [111, 302] width 46 height 15
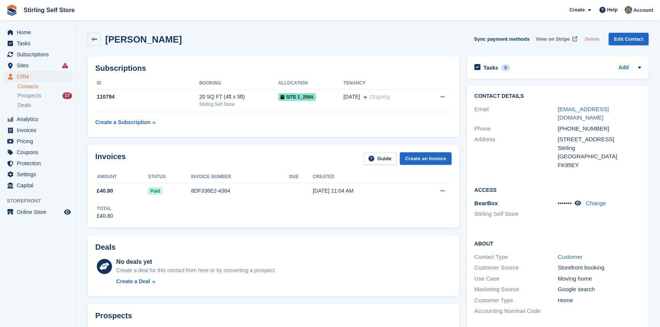
click at [558, 37] on span "View on Stripe" at bounding box center [553, 39] width 34 height 8
drag, startPoint x: 635, startPoint y: 109, endPoint x: 552, endPoint y: 109, distance: 82.7
click at [552, 109] on div "Email afb.rjcarmichael@gmail.com" at bounding box center [557, 113] width 166 height 19
copy div "afb.rjcarmichael@gmail.com"
drag, startPoint x: 205, startPoint y: 36, endPoint x: 150, endPoint y: 40, distance: 55.0
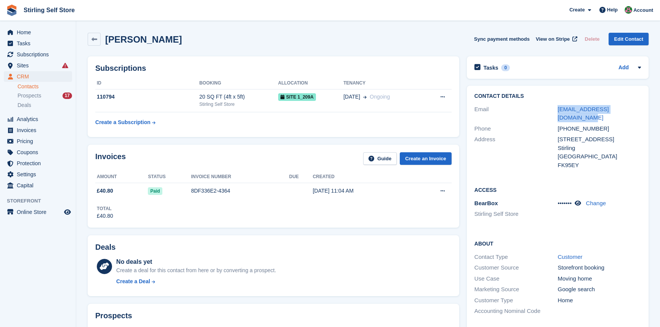
click at [150, 40] on div "Alexander Carmichael Sync payment methods View on Stripe Delete Edit Contact" at bounding box center [368, 39] width 561 height 13
copy h2 "Carmichael"
drag, startPoint x: 633, startPoint y: 110, endPoint x: 553, endPoint y: 109, distance: 80.0
click at [553, 109] on div "Email afb.rjcarmichael@gmail.com" at bounding box center [557, 113] width 166 height 19
copy div "afb.rjcarmichael@gmail.com"
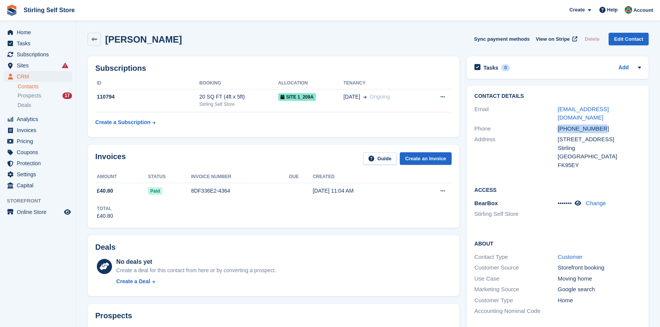
drag, startPoint x: 607, startPoint y: 120, endPoint x: 552, endPoint y: 119, distance: 54.5
click at [552, 123] on div "Phone +447928676665" at bounding box center [557, 128] width 166 height 11
copy div "+447928676665"
drag, startPoint x: 587, startPoint y: 158, endPoint x: 555, endPoint y: 135, distance: 39.7
click at [555, 135] on div "Address 44B Causewayhead Road Stirling United Kingdom FK95EY" at bounding box center [557, 152] width 166 height 37
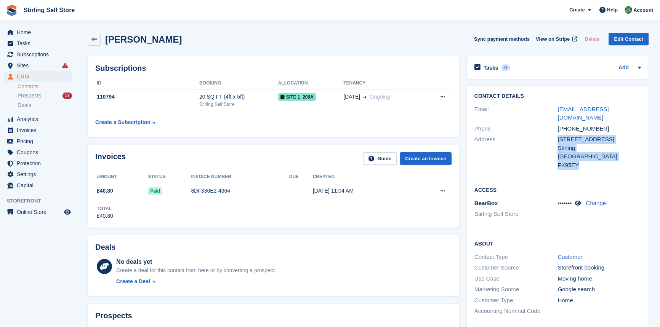
copy div "44B Causewayhead Road Stirling United Kingdom FK95EY"
drag, startPoint x: 146, startPoint y: 38, endPoint x: 108, endPoint y: 35, distance: 37.8
click at [108, 35] on h2 "Alexander Carmichael" at bounding box center [143, 39] width 77 height 10
copy h2 "Alexander"
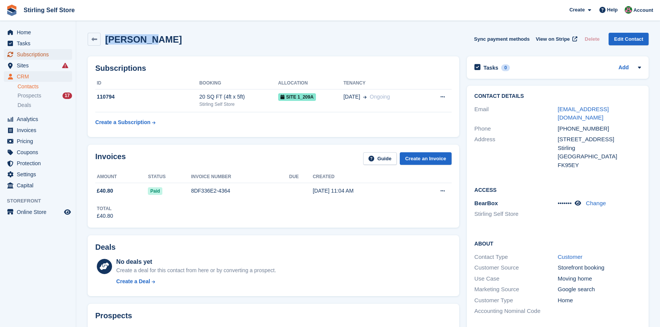
click at [38, 54] on span "Subscriptions" at bounding box center [40, 54] width 46 height 11
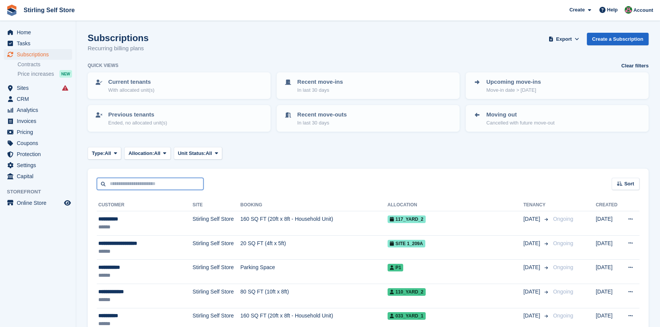
paste input "*********"
type input "*********"
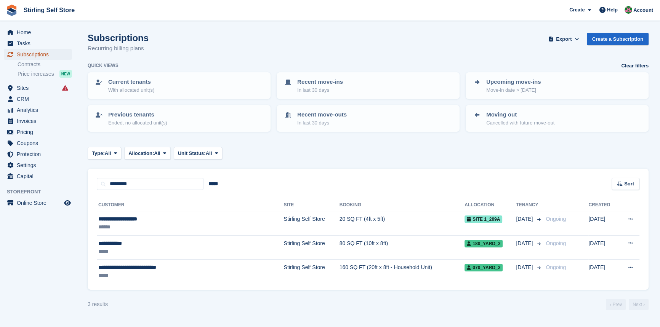
click at [40, 53] on span "Subscriptions" at bounding box center [40, 54] width 46 height 11
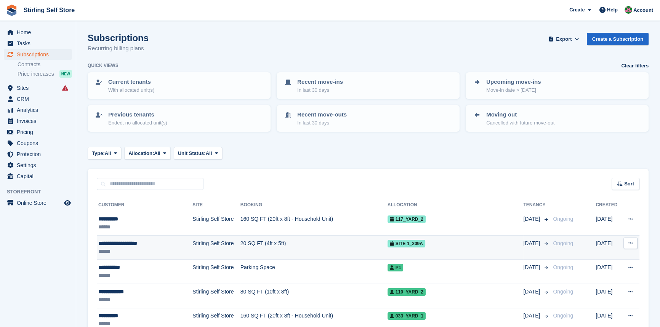
click at [240, 242] on td "20 SQ FT (4ft x 5ft)" at bounding box center [313, 247] width 147 height 24
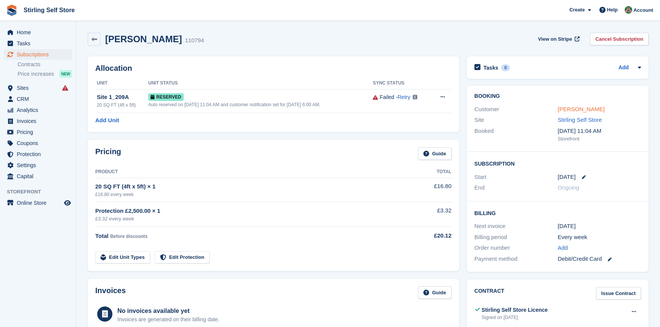
click at [604, 109] on link "[PERSON_NAME]" at bounding box center [580, 109] width 47 height 6
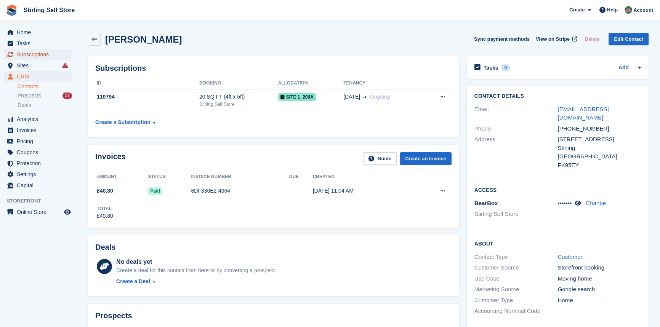
click at [45, 52] on span "Subscriptions" at bounding box center [40, 54] width 46 height 11
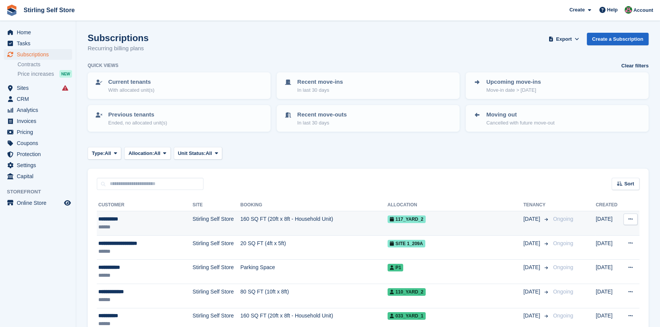
click at [304, 218] on td "160 SQ FT (20ft x 8ft - Household Unit)" at bounding box center [313, 223] width 147 height 24
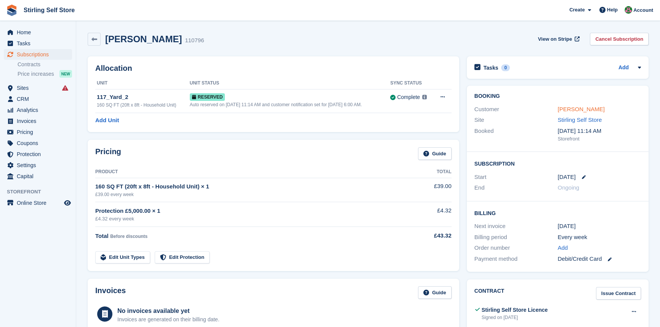
click at [573, 110] on link "[PERSON_NAME]" at bounding box center [580, 109] width 47 height 6
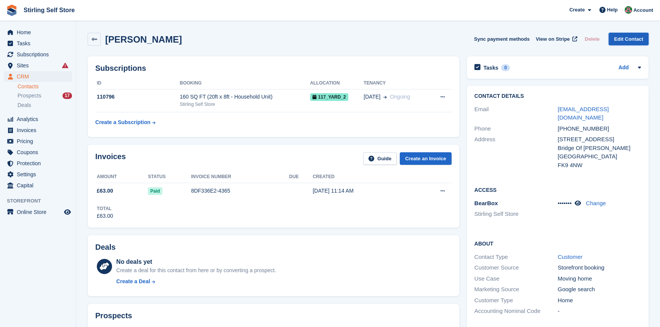
click at [625, 40] on link "Edit Contact" at bounding box center [628, 39] width 40 height 13
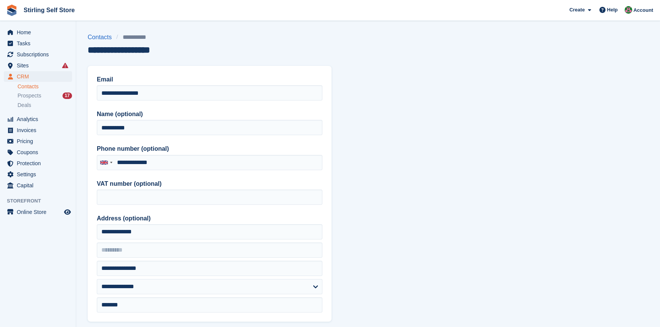
type input "**********"
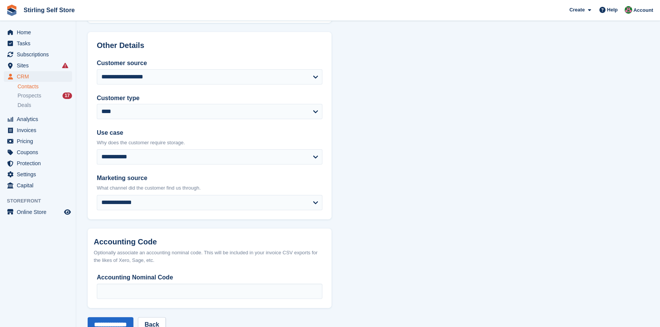
scroll to position [322, 0]
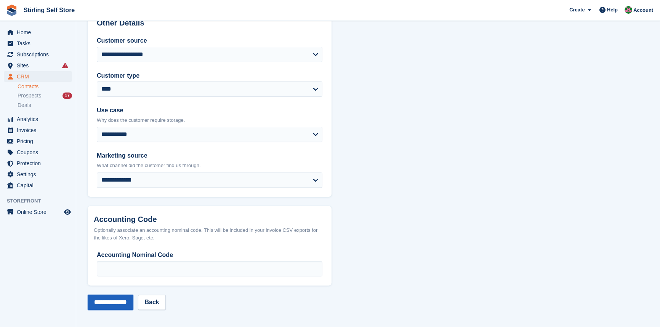
click at [115, 298] on input "**********" at bounding box center [111, 302] width 46 height 15
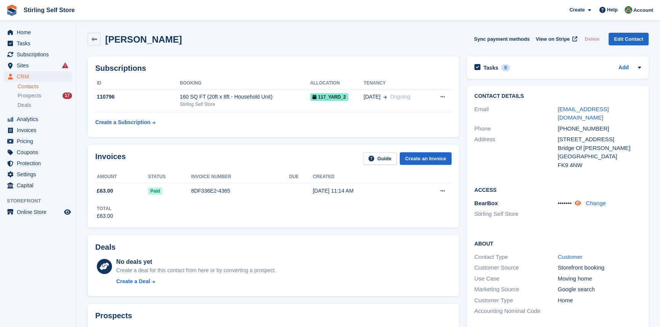
click at [581, 200] on icon at bounding box center [577, 203] width 6 height 6
drag, startPoint x: 620, startPoint y: 110, endPoint x: 553, endPoint y: 112, distance: 66.7
click at [553, 112] on div "Email [PERSON_NAME][EMAIL_ADDRESS][DOMAIN_NAME]" at bounding box center [557, 113] width 166 height 19
copy div "[EMAIL_ADDRESS][DOMAIN_NAME]"
drag, startPoint x: 22, startPoint y: 30, endPoint x: 50, endPoint y: 35, distance: 29.0
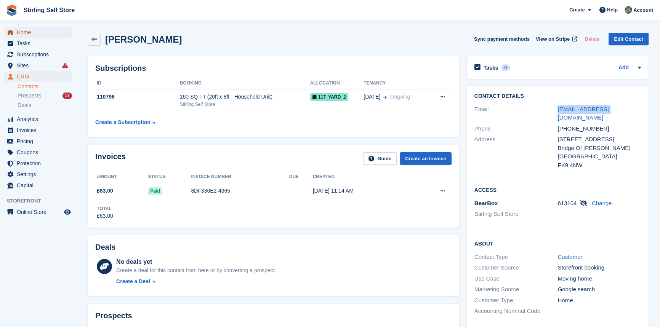
click at [22, 30] on span "Home" at bounding box center [40, 32] width 46 height 11
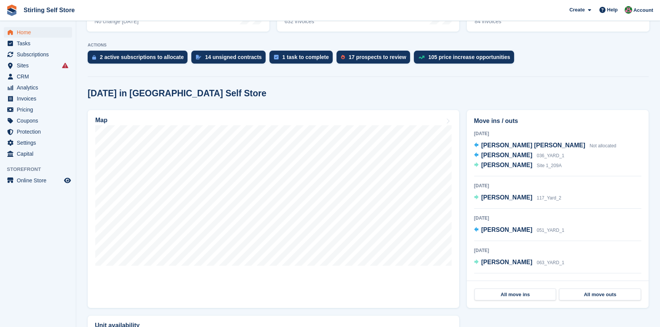
scroll to position [138, 0]
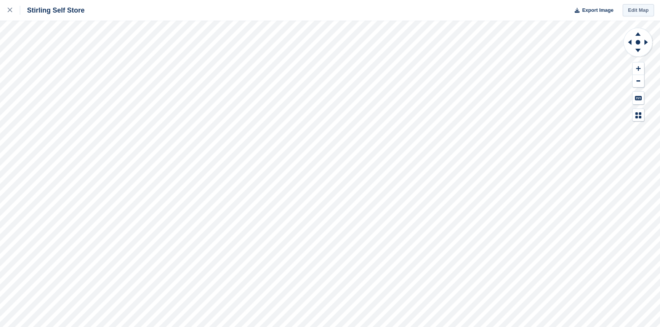
click at [638, 9] on link "Edit Map" at bounding box center [637, 10] width 31 height 13
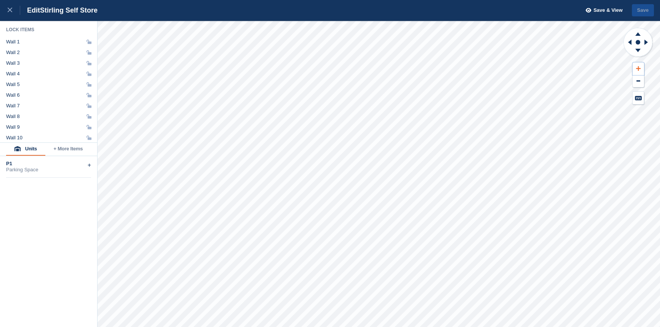
click at [638, 68] on icon at bounding box center [638, 68] width 5 height 5
click at [627, 41] on icon at bounding box center [629, 42] width 10 height 20
click at [638, 34] on icon at bounding box center [637, 33] width 5 height 3
click at [637, 52] on icon at bounding box center [638, 52] width 20 height 10
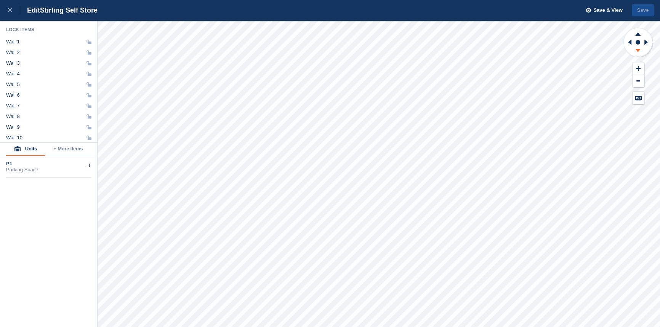
click at [637, 52] on icon at bounding box center [638, 52] width 20 height 10
click at [12, 9] on div at bounding box center [14, 10] width 13 height 9
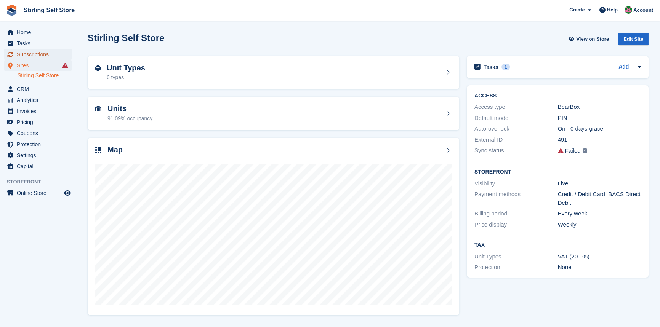
click at [42, 54] on span "Subscriptions" at bounding box center [40, 54] width 46 height 11
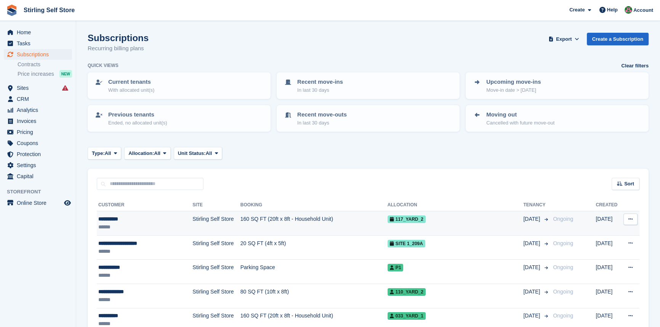
click at [258, 218] on td "160 SQ FT (20ft x 8ft - Household Unit)" at bounding box center [313, 223] width 147 height 24
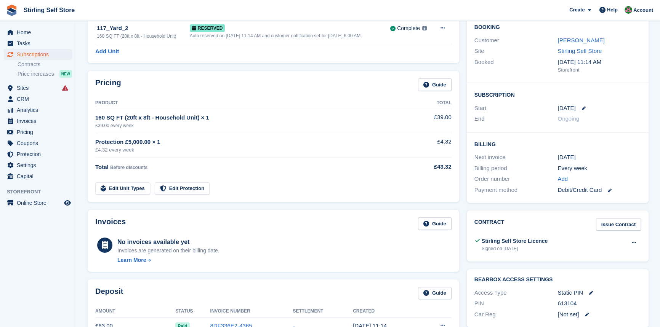
scroll to position [242, 0]
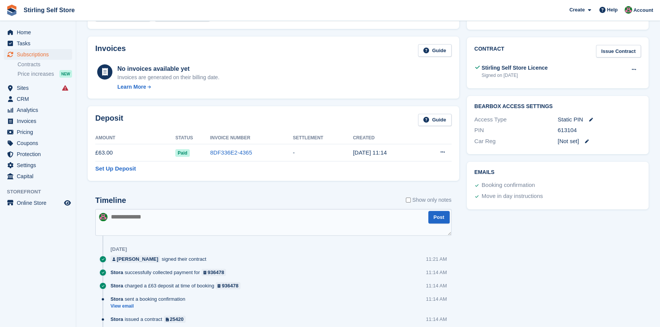
drag, startPoint x: 581, startPoint y: 129, endPoint x: 553, endPoint y: 128, distance: 27.8
click at [553, 128] on div "PIN 613104" at bounding box center [557, 130] width 166 height 11
copy div "613104"
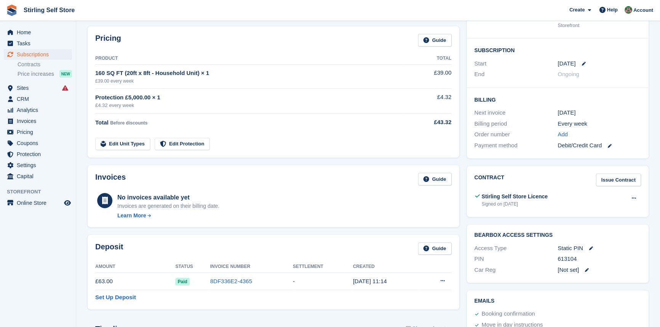
scroll to position [0, 0]
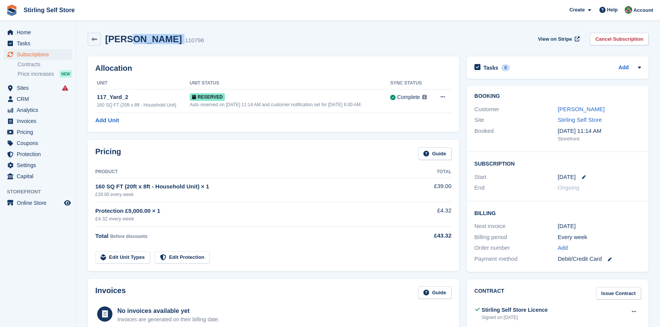
drag, startPoint x: 157, startPoint y: 38, endPoint x: 125, endPoint y: 37, distance: 32.4
click at [125, 37] on div "[PERSON_NAME] 110796" at bounding box center [152, 39] width 103 height 11
copy div "McQue"
click at [576, 109] on link "[PERSON_NAME]" at bounding box center [580, 109] width 47 height 6
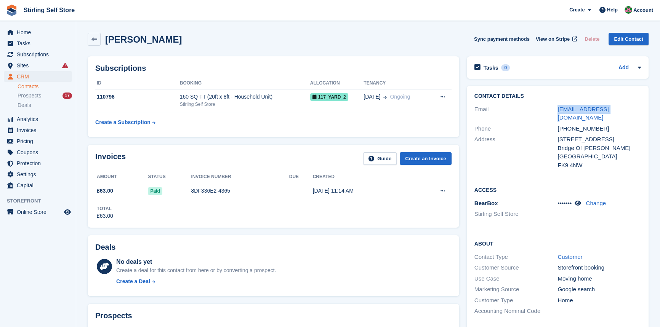
drag, startPoint x: 621, startPoint y: 110, endPoint x: 553, endPoint y: 110, distance: 68.2
click at [553, 110] on div "Email paulmcque@me.com" at bounding box center [557, 113] width 166 height 19
copy div "paulmcque@me.com"
drag, startPoint x: 603, startPoint y: 121, endPoint x: 553, endPoint y: 120, distance: 49.5
click at [553, 123] on div "Phone +447903992927" at bounding box center [557, 128] width 166 height 11
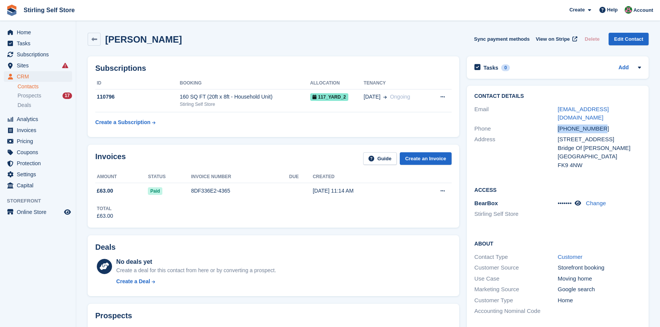
copy div "+447903992927"
drag, startPoint x: 589, startPoint y: 158, endPoint x: 556, endPoint y: 131, distance: 42.2
click at [556, 134] on div "Address 1 Keir Street Bridge Of Allan United Kingdom FK9 4NW" at bounding box center [557, 152] width 166 height 37
copy div "1 Keir Street Bridge Of Allan United Kingdom FK9 4NW"
click at [43, 262] on aside "Home Tasks Subscriptions Subscriptions Subscriptions Contracts Price increases …" at bounding box center [38, 165] width 76 height 289
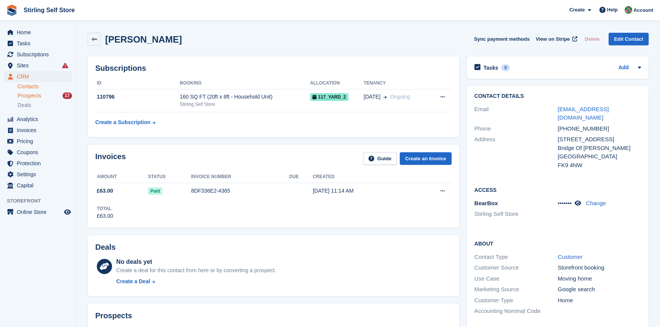
click at [48, 95] on div "Prospects 17" at bounding box center [45, 95] width 54 height 7
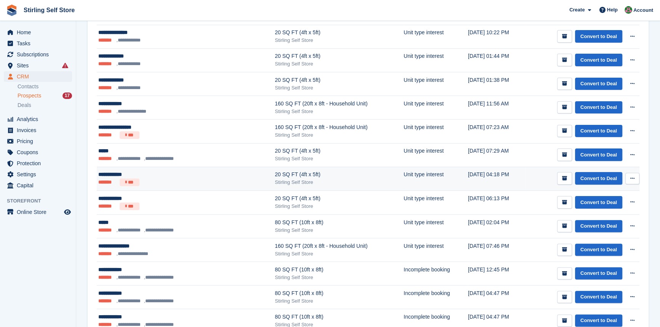
scroll to position [283, 0]
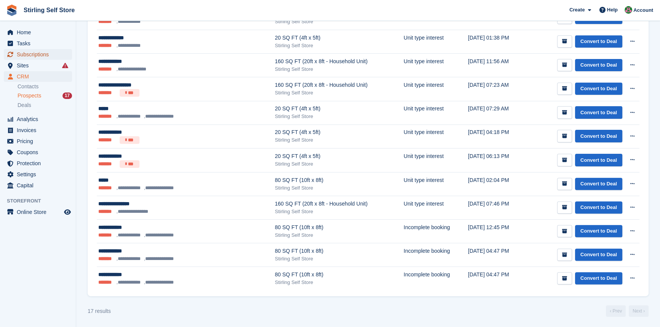
click at [38, 52] on span "Subscriptions" at bounding box center [40, 54] width 46 height 11
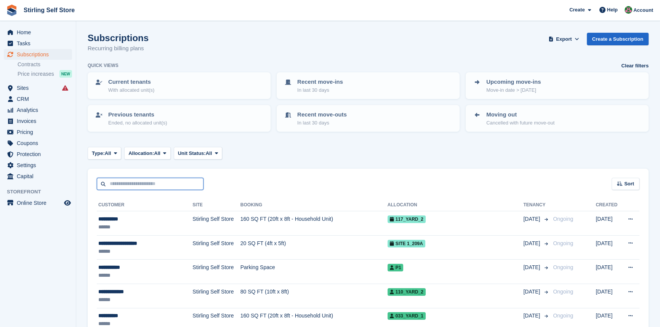
click at [123, 186] on input "text" at bounding box center [150, 184] width 107 height 13
paste input "*********"
type input "*********"
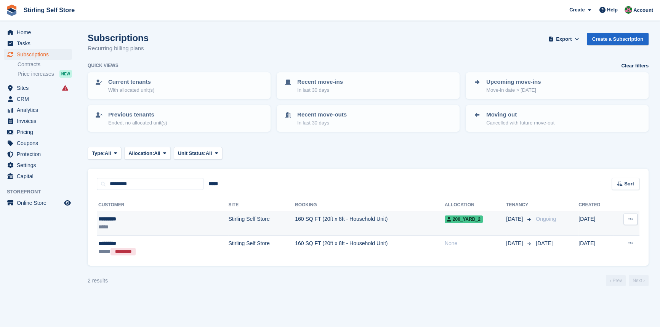
click at [295, 217] on td "160 SQ FT (20ft x 8ft - Household Unit)" at bounding box center [370, 223] width 150 height 24
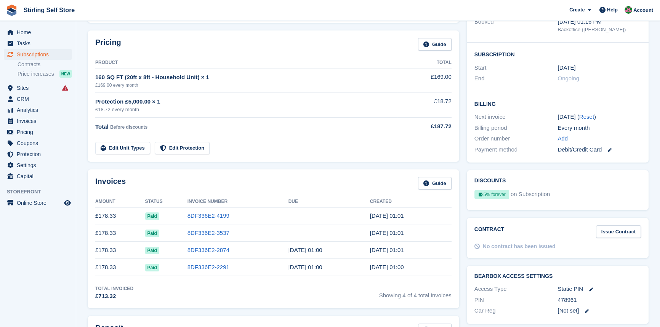
scroll to position [138, 0]
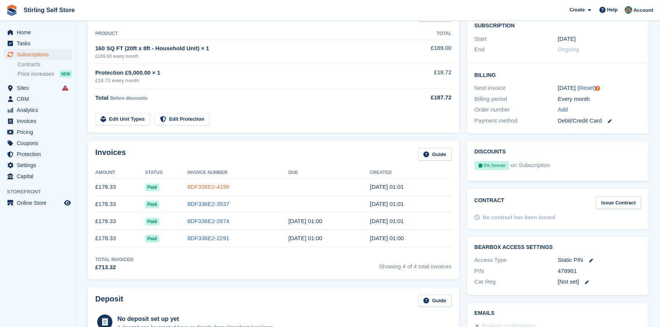
click at [202, 186] on link "8DF336E2-4199" at bounding box center [208, 187] width 42 height 6
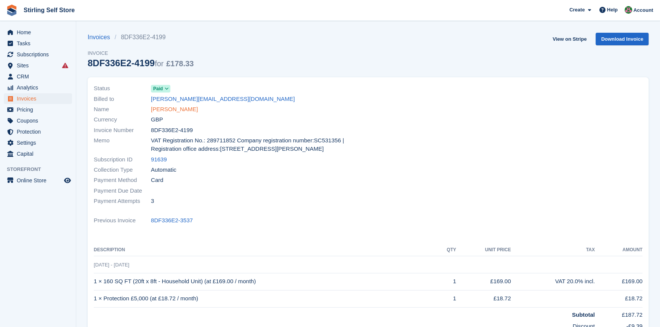
click at [168, 109] on link "[PERSON_NAME]" at bounding box center [174, 109] width 47 height 9
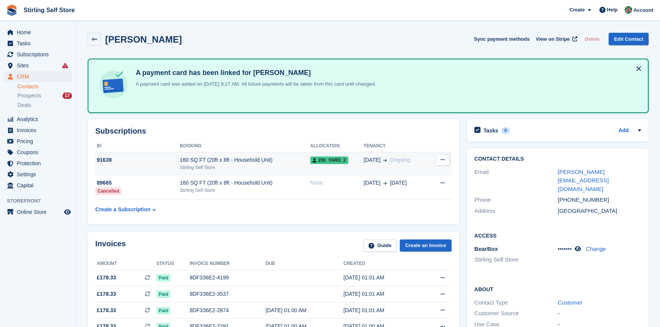
click at [259, 162] on div "160 SQ FT (20ft x 8ft - Household Unit)" at bounding box center [245, 160] width 130 height 8
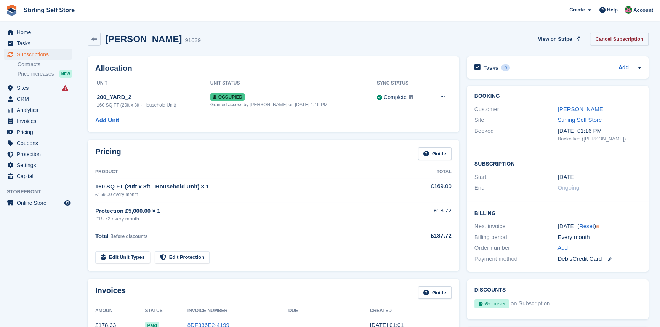
click at [612, 38] on link "Cancel Subscription" at bounding box center [619, 39] width 59 height 13
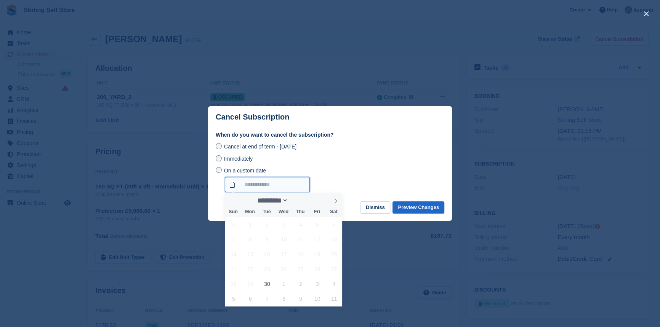
click at [232, 186] on input "On a custom date" at bounding box center [267, 184] width 85 height 15
click at [338, 200] on icon at bounding box center [335, 200] width 5 height 5
select select "*"
click at [300, 225] on span "2" at bounding box center [300, 224] width 15 height 15
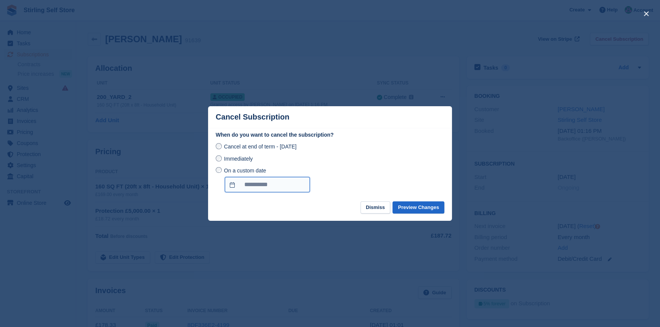
click at [229, 185] on input "**********" at bounding box center [267, 184] width 85 height 15
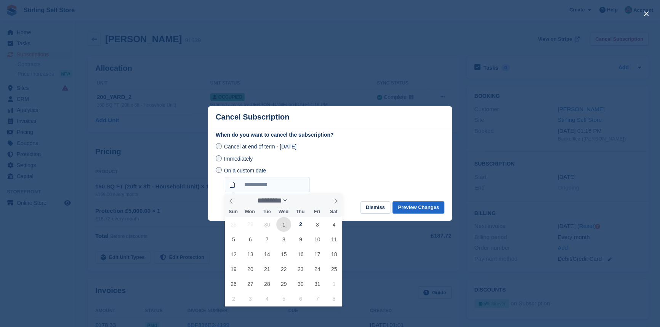
click at [286, 223] on span "1" at bounding box center [283, 224] width 15 height 15
type input "**********"
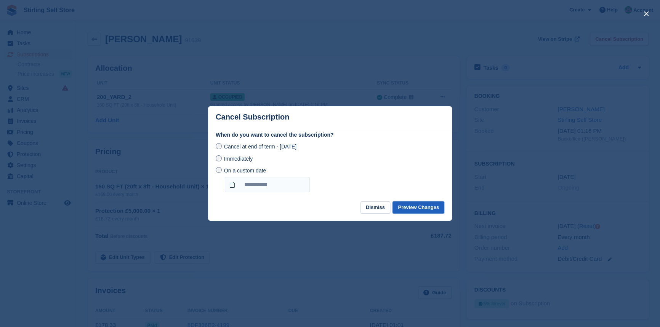
click at [414, 210] on button "Preview Changes" at bounding box center [418, 208] width 52 height 13
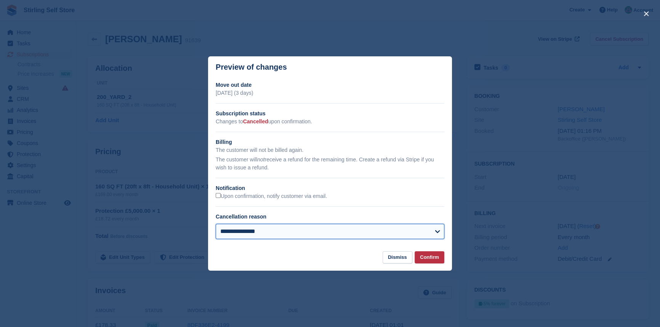
click at [354, 231] on select "**********" at bounding box center [330, 231] width 229 height 15
select select "**********"
click at [216, 224] on select "**********" at bounding box center [330, 231] width 229 height 15
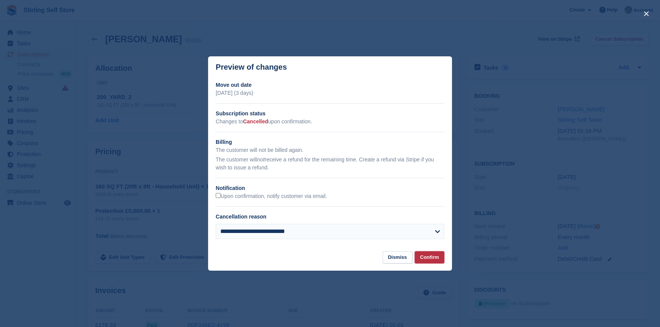
click at [432, 258] on button "Confirm" at bounding box center [429, 257] width 30 height 13
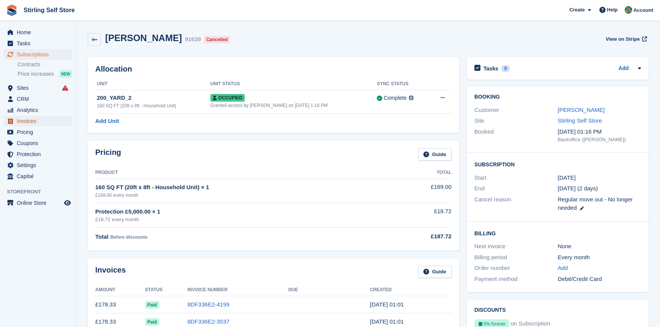
click at [40, 122] on span "Invoices" at bounding box center [40, 121] width 46 height 11
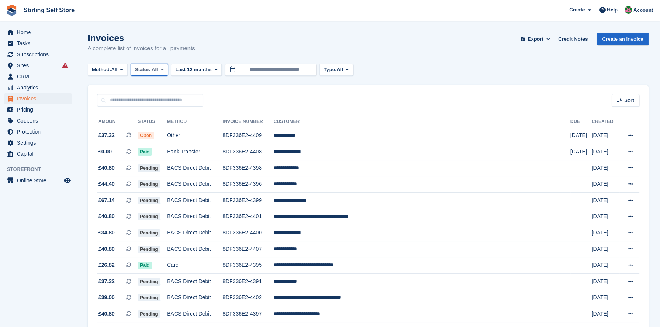
click at [164, 68] on icon at bounding box center [162, 69] width 3 height 5
click at [165, 130] on link "Open" at bounding box center [167, 129] width 66 height 14
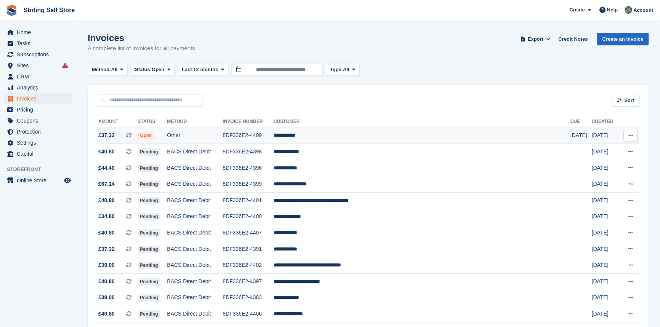
click at [343, 138] on td "**********" at bounding box center [422, 136] width 297 height 16
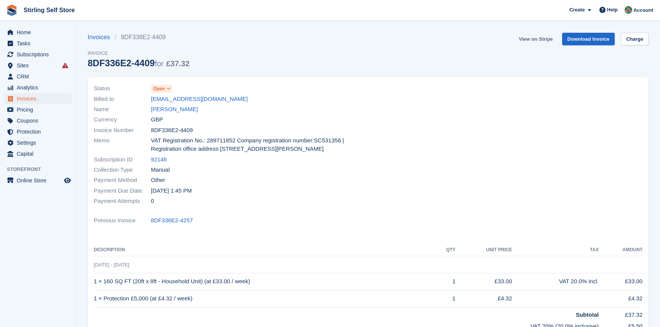
click at [534, 40] on link "View on Stripe" at bounding box center [535, 39] width 40 height 13
drag, startPoint x: 0, startPoint y: 0, endPoint x: 38, endPoint y: 100, distance: 107.2
click at [38, 100] on span "Invoices" at bounding box center [40, 98] width 46 height 11
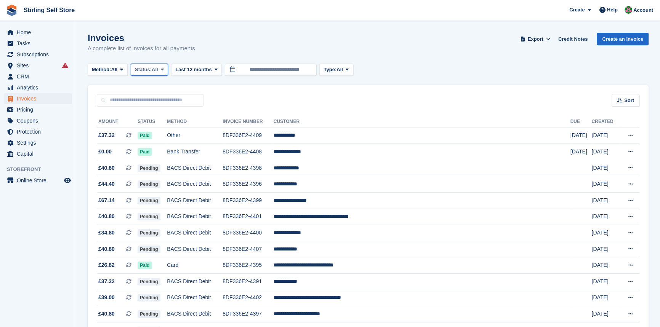
drag, startPoint x: 166, startPoint y: 70, endPoint x: 163, endPoint y: 91, distance: 20.8
click at [164, 70] on icon at bounding box center [162, 69] width 3 height 5
click at [165, 131] on link "Open" at bounding box center [167, 129] width 66 height 14
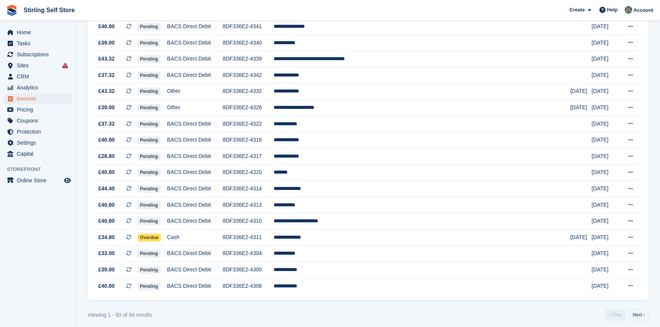
scroll to position [658, 0]
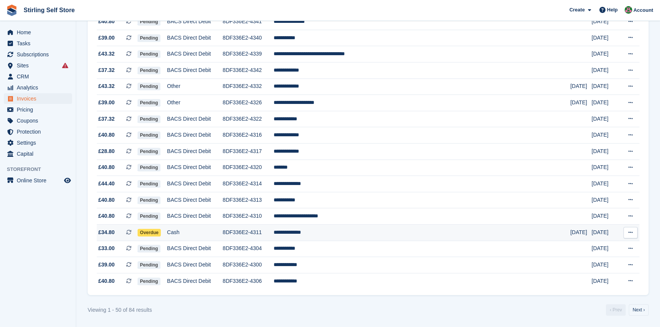
click at [346, 232] on td "**********" at bounding box center [422, 233] width 297 height 16
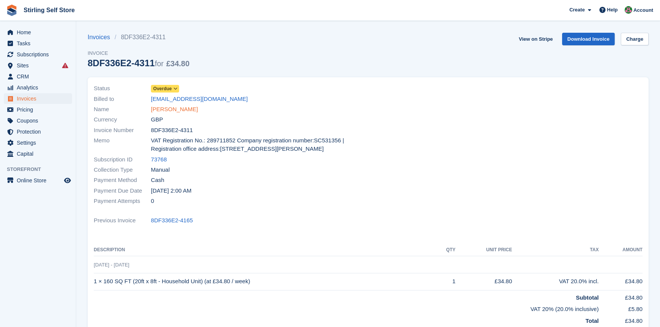
drag, startPoint x: 178, startPoint y: 110, endPoint x: 182, endPoint y: 113, distance: 4.6
click at [179, 110] on link "[PERSON_NAME]" at bounding box center [174, 109] width 47 height 9
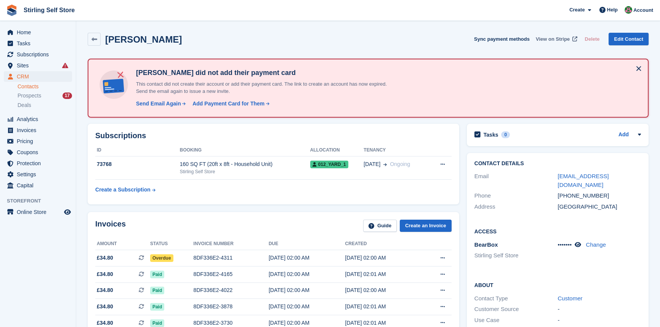
click at [549, 38] on span "View on Stripe" at bounding box center [553, 39] width 34 height 8
click at [33, 130] on span "Invoices" at bounding box center [40, 130] width 46 height 11
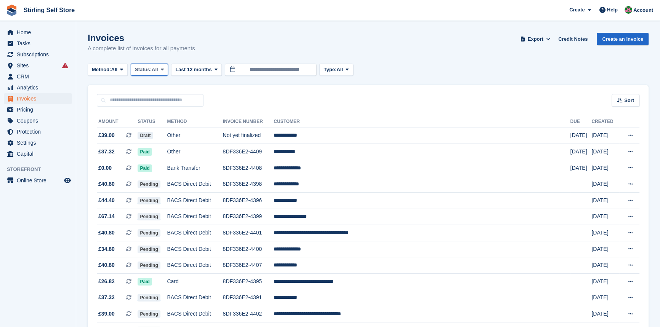
click at [163, 71] on icon at bounding box center [162, 69] width 3 height 5
click at [155, 130] on link "Open" at bounding box center [167, 129] width 66 height 14
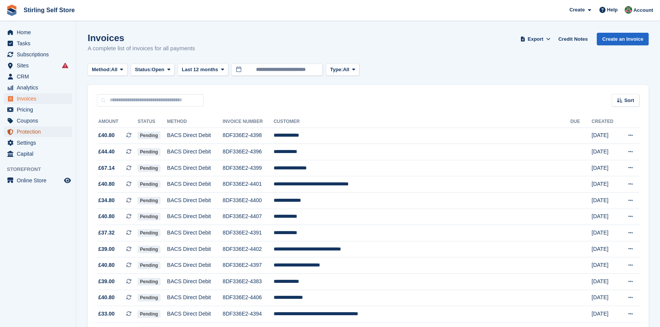
click at [41, 133] on span "Protection" at bounding box center [40, 131] width 46 height 11
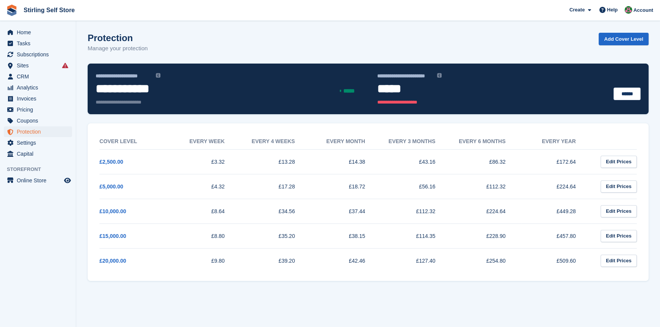
drag, startPoint x: 96, startPoint y: 136, endPoint x: 515, endPoint y: 274, distance: 441.4
click at [515, 274] on div "Cover Level Every week Every 4 weeks Every month Every 3 months Every 6 months …" at bounding box center [367, 202] width 549 height 154
copy div
